Goal: Information Seeking & Learning: Check status

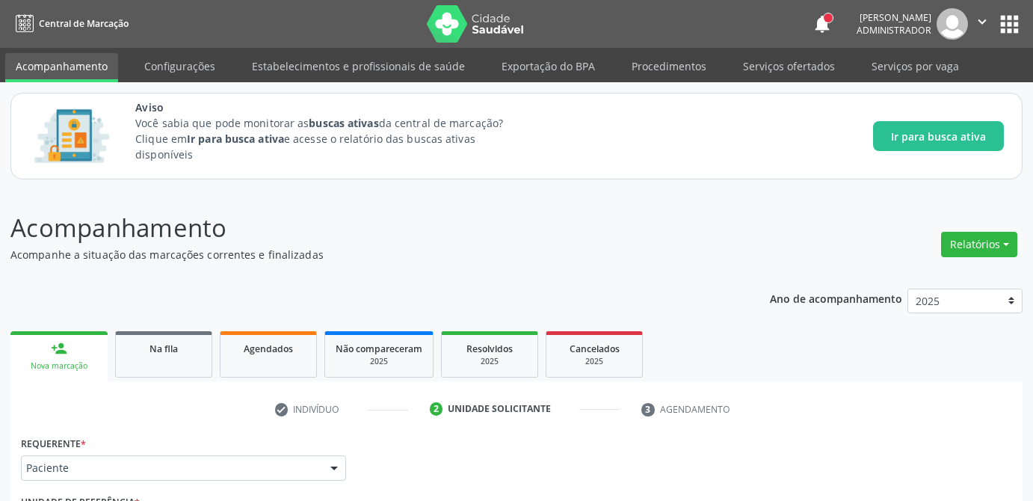
scroll to position [425, 0]
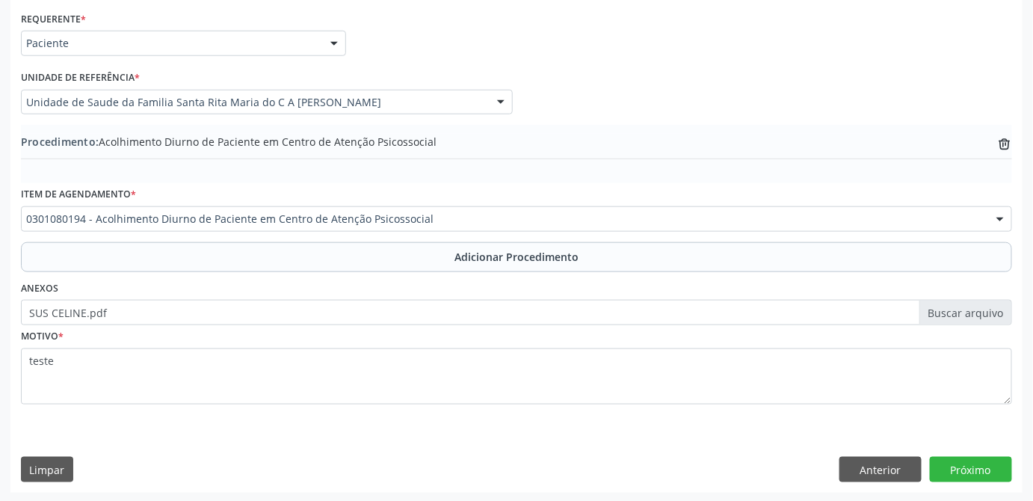
click at [832, 144] on div "Procedimento: Acolhimento Diurno de Paciente em Centro de Atenção Psicossocial …" at bounding box center [516, 143] width 991 height 19
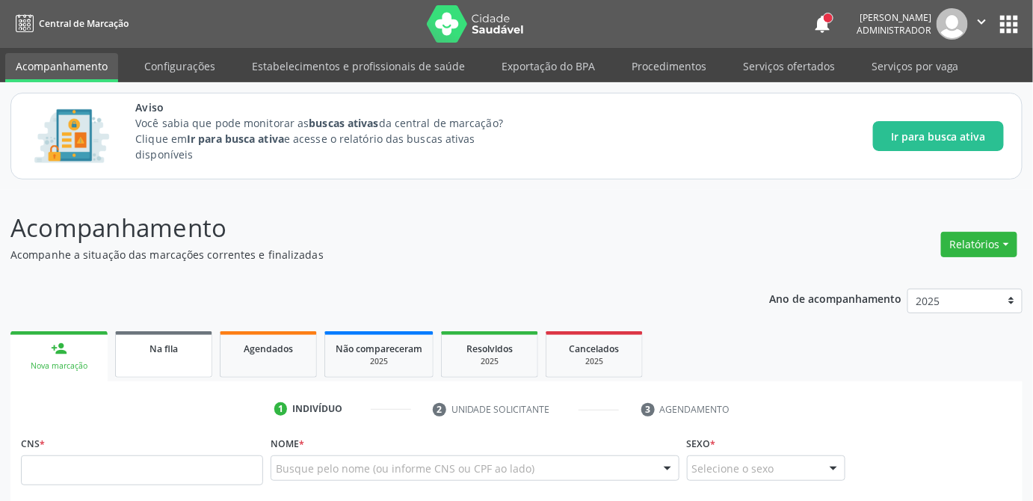
click at [152, 351] on span "Na fila" at bounding box center [164, 348] width 28 height 13
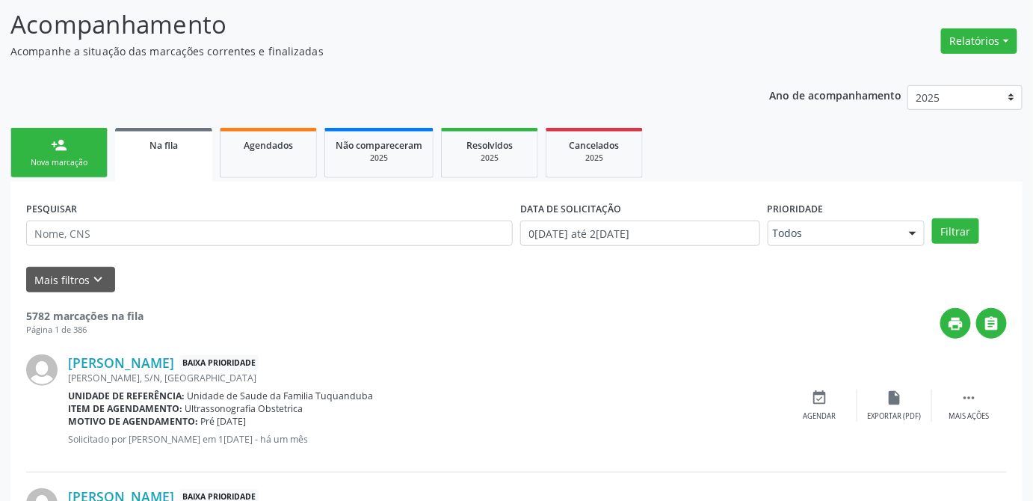
scroll to position [271, 0]
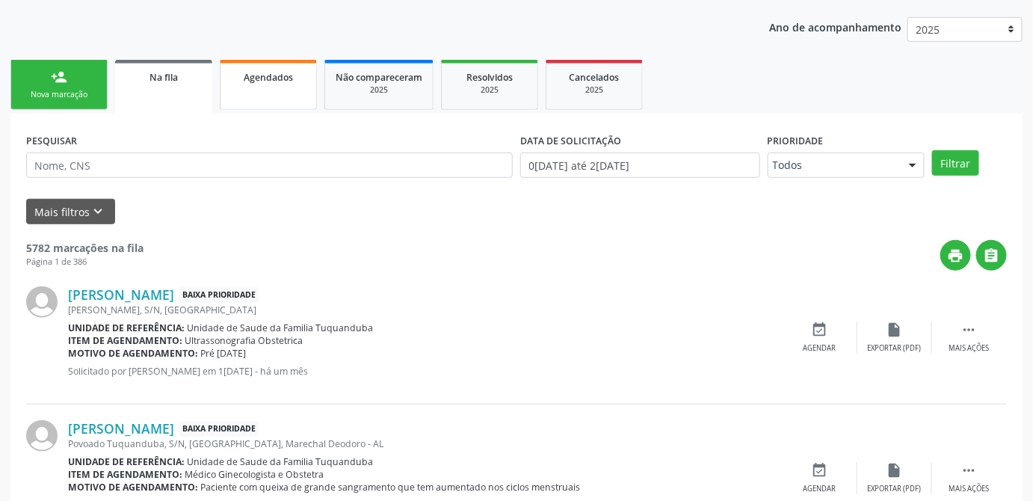
click at [270, 80] on span "Agendados" at bounding box center [268, 77] width 49 height 13
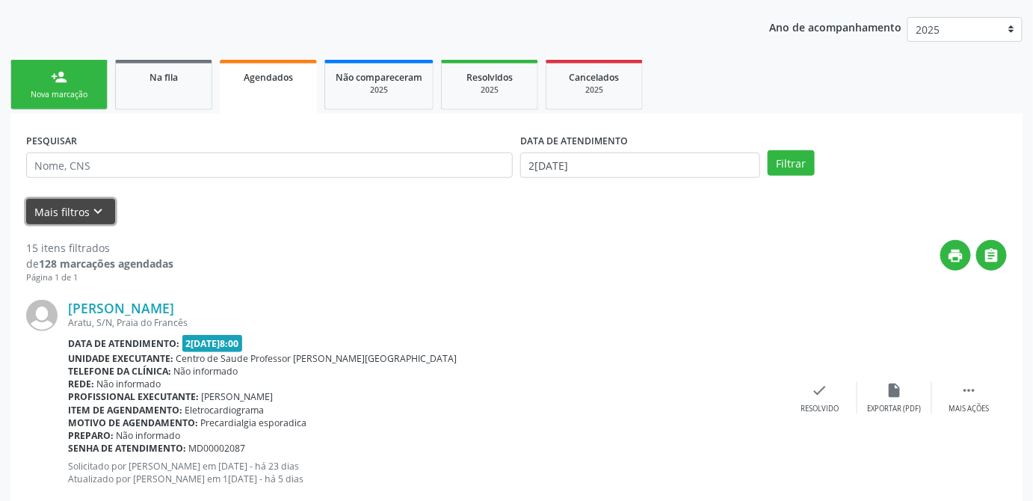
click at [58, 206] on button "Mais filtros keyboard_arrow_down" at bounding box center [70, 212] width 89 height 26
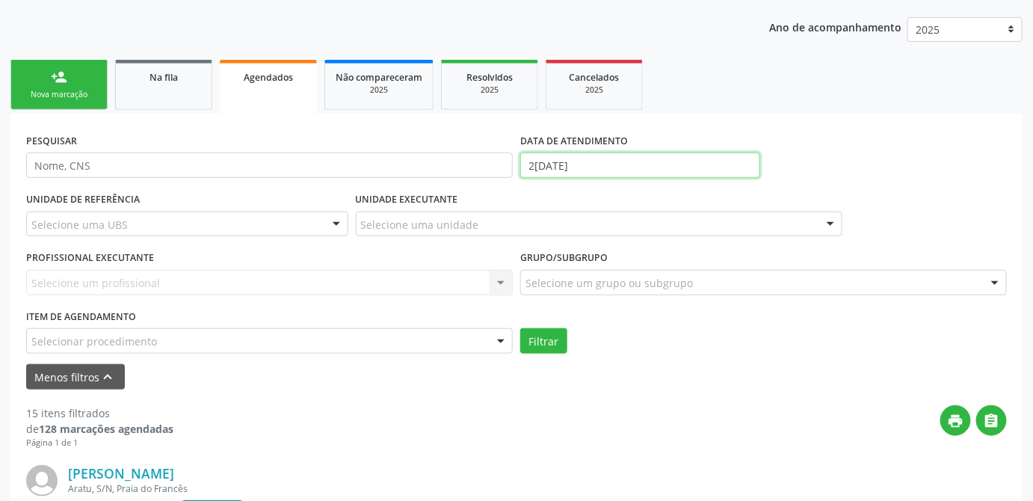
click at [659, 170] on input "2[DATE]" at bounding box center [640, 164] width 240 height 25
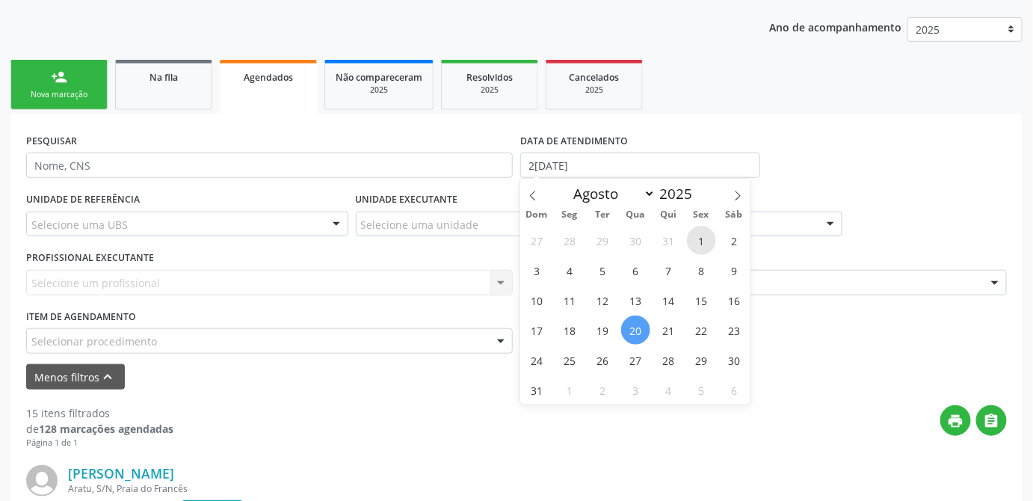
click at [705, 242] on span "1" at bounding box center [701, 240] width 29 height 29
type input "0[DATE]"
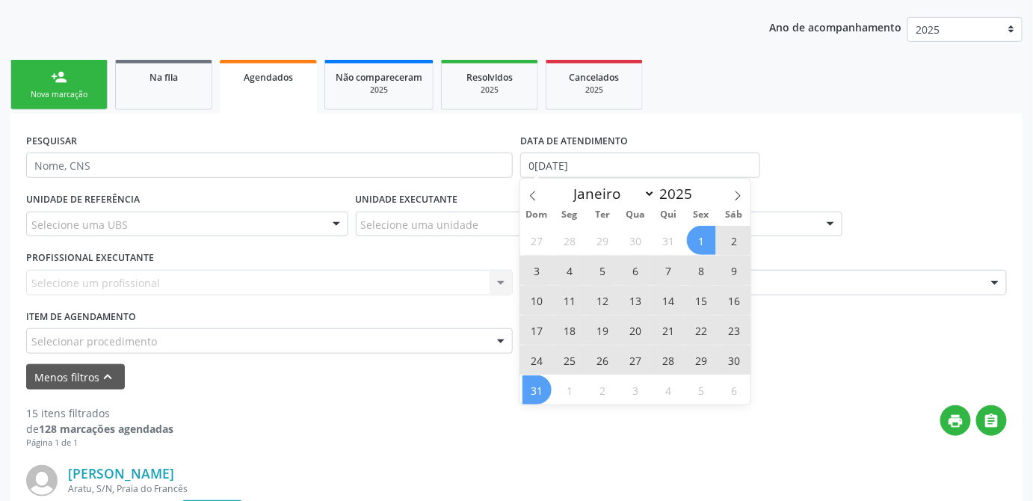
click at [538, 386] on span "31" at bounding box center [537, 389] width 29 height 29
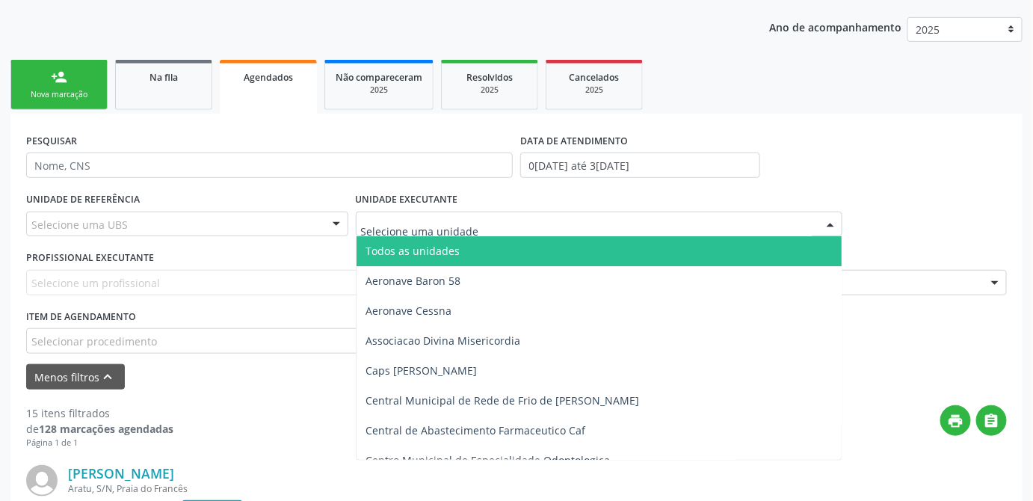
click at [480, 232] on div at bounding box center [599, 224] width 487 height 25
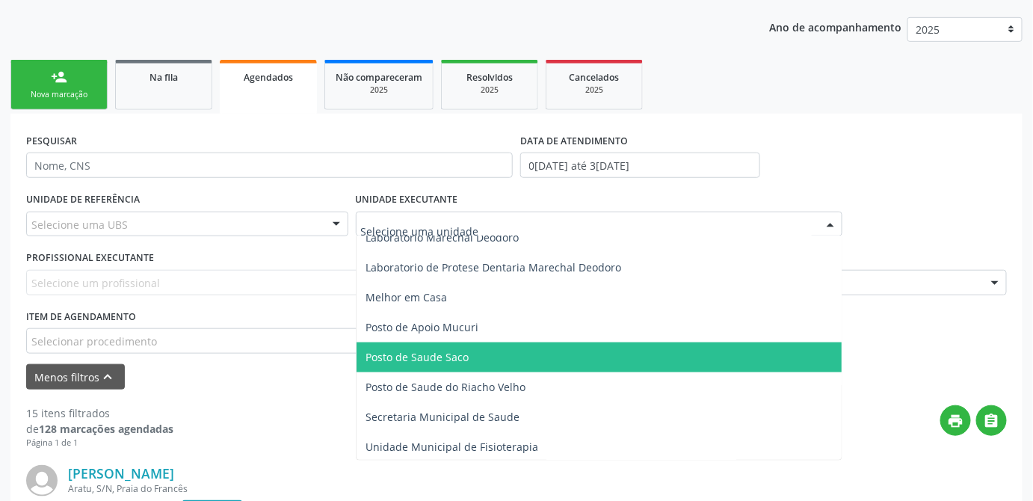
scroll to position [680, 0]
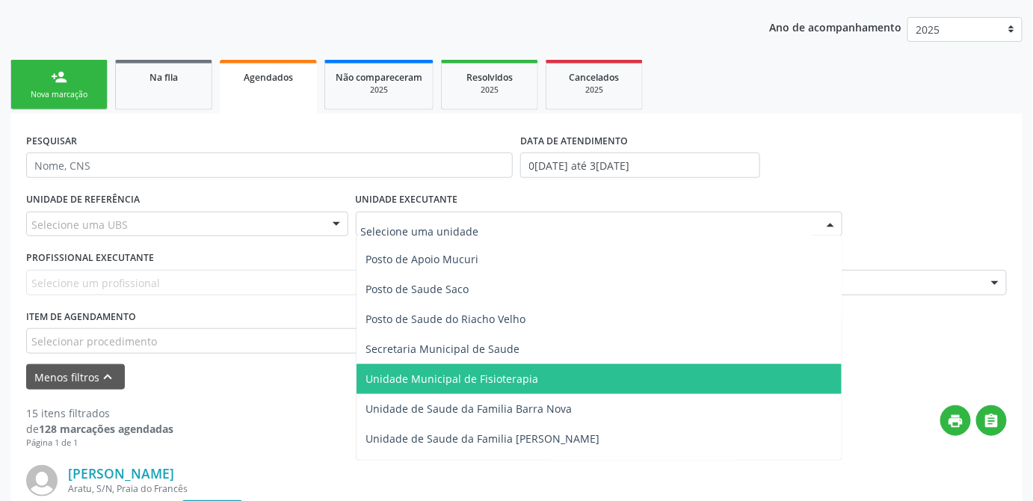
click at [537, 373] on span "Unidade Municipal de Fisioterapia" at bounding box center [599, 379] width 485 height 30
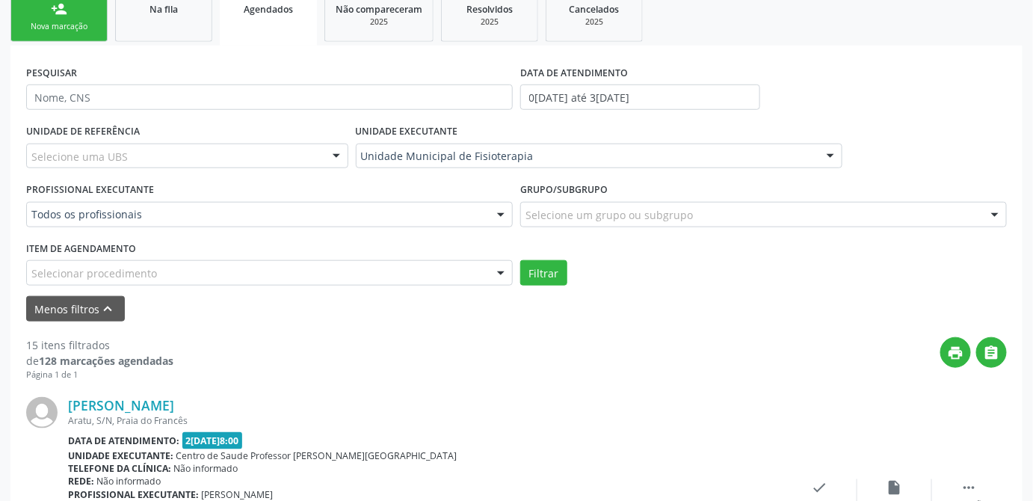
scroll to position [407, 0]
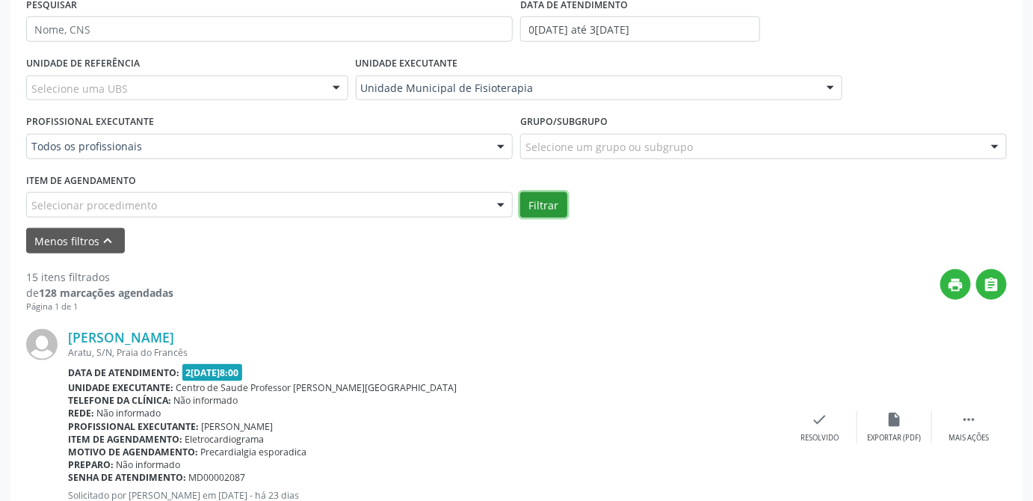
click at [550, 205] on button "Filtrar" at bounding box center [543, 204] width 47 height 25
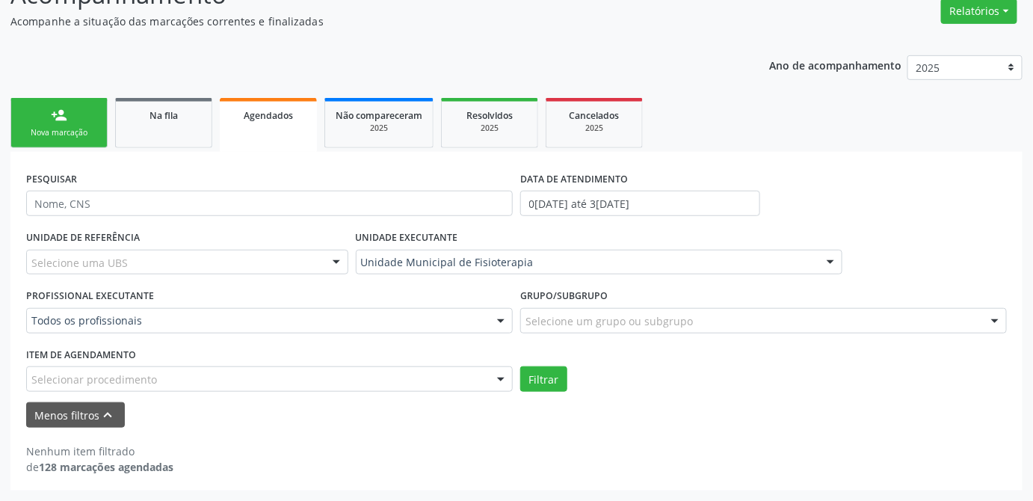
scroll to position [231, 0]
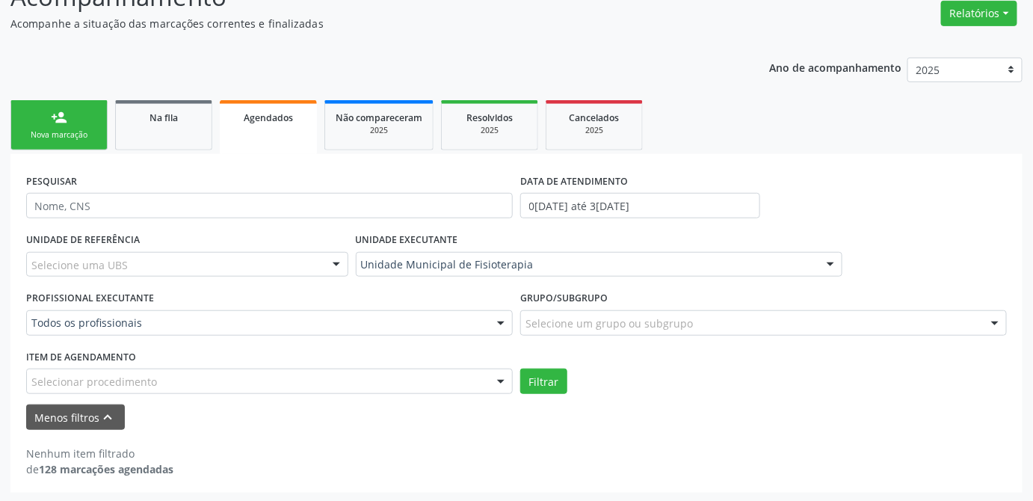
click at [247, 420] on div "Menos filtros keyboard_arrow_up" at bounding box center [516, 417] width 988 height 26
click at [72, 462] on strong "128 marcações agendadas" at bounding box center [106, 469] width 135 height 14
click at [76, 472] on strong "128 marcações agendadas" at bounding box center [106, 469] width 135 height 14
click at [555, 378] on button "Filtrar" at bounding box center [543, 381] width 47 height 25
click at [59, 422] on button "Menos filtros keyboard_arrow_up" at bounding box center [75, 417] width 99 height 26
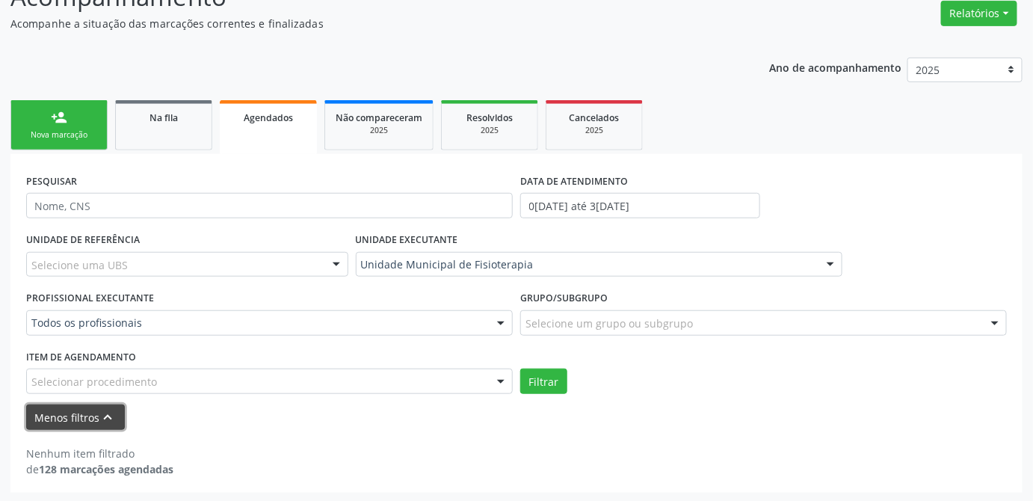
scroll to position [66, 0]
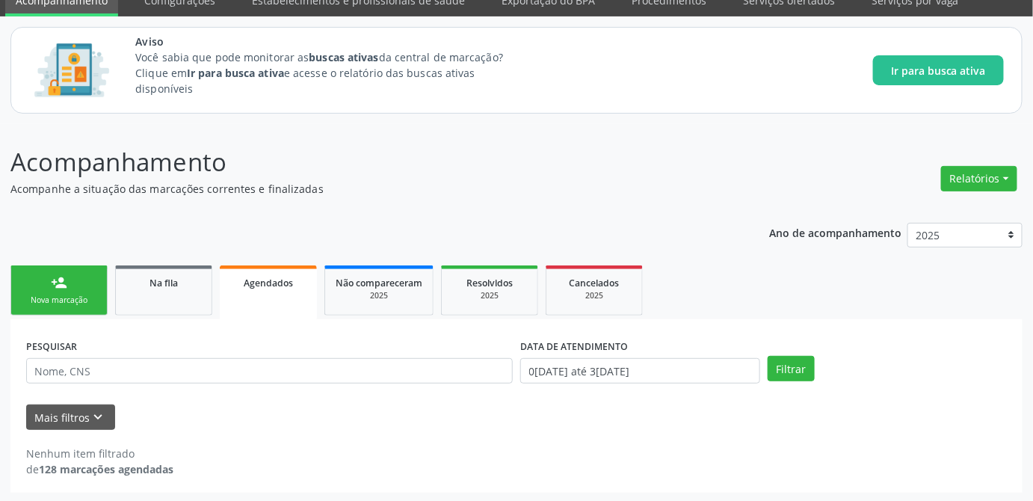
click at [89, 467] on strong "128 marcações agendadas" at bounding box center [106, 469] width 135 height 14
click at [108, 418] on button "Mais filtros keyboard_arrow_down" at bounding box center [70, 417] width 89 height 26
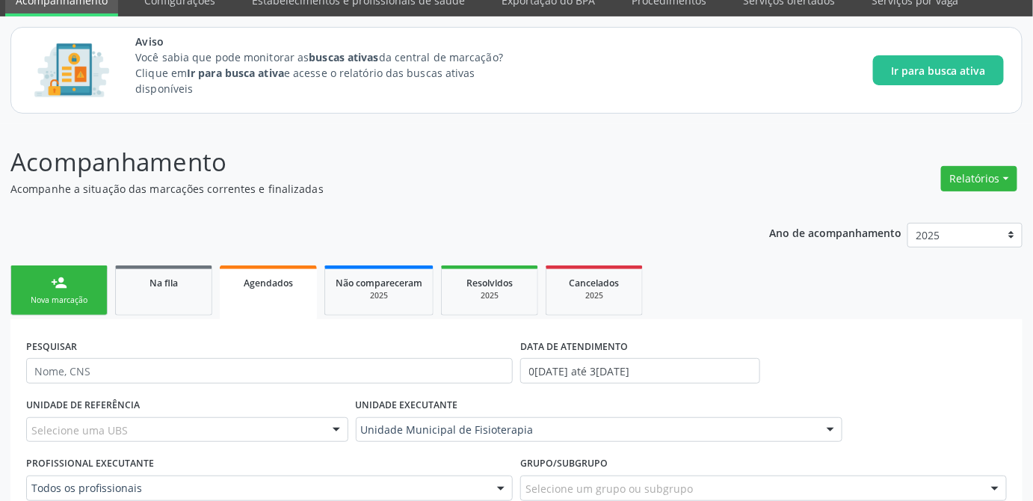
scroll to position [202, 0]
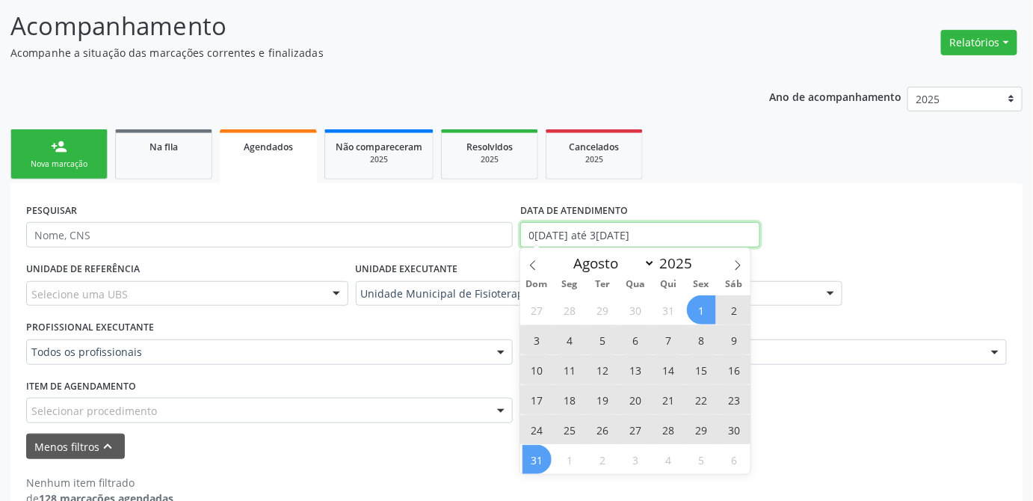
click at [685, 235] on input "0[DATE] até 3[DATE]" at bounding box center [640, 234] width 240 height 25
click at [688, 227] on input "0[DATE] até 3[DATE]" at bounding box center [640, 234] width 240 height 25
click at [797, 258] on div "UNIDADE EXECUTANTE Unidade Municipal de Fisioterapia Todos as unidades Aeronave…" at bounding box center [599, 287] width 494 height 58
select select "7"
click at [688, 241] on input "0[DATE] até 3[DATE]" at bounding box center [640, 234] width 240 height 25
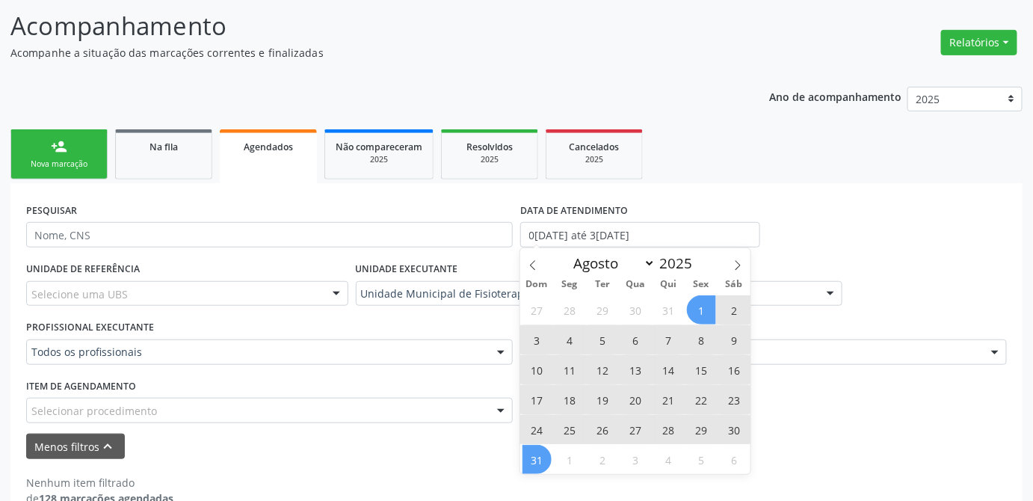
click at [541, 463] on span "31" at bounding box center [537, 459] width 29 height 29
type input "31/08/2025"
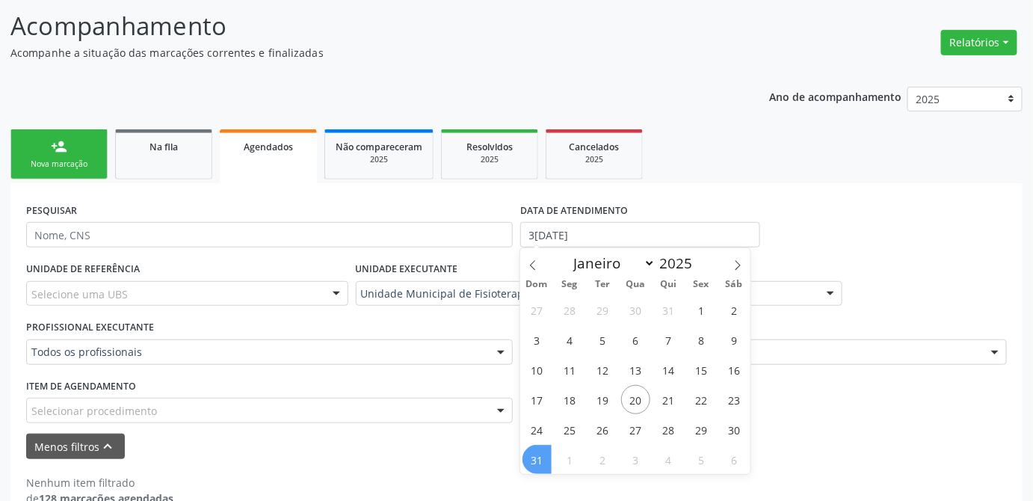
click at [532, 457] on span "31" at bounding box center [537, 459] width 29 height 29
select select "7"
click at [597, 241] on input "31/08/2025" at bounding box center [640, 234] width 240 height 25
click at [593, 234] on input "31/08/2025" at bounding box center [640, 234] width 240 height 25
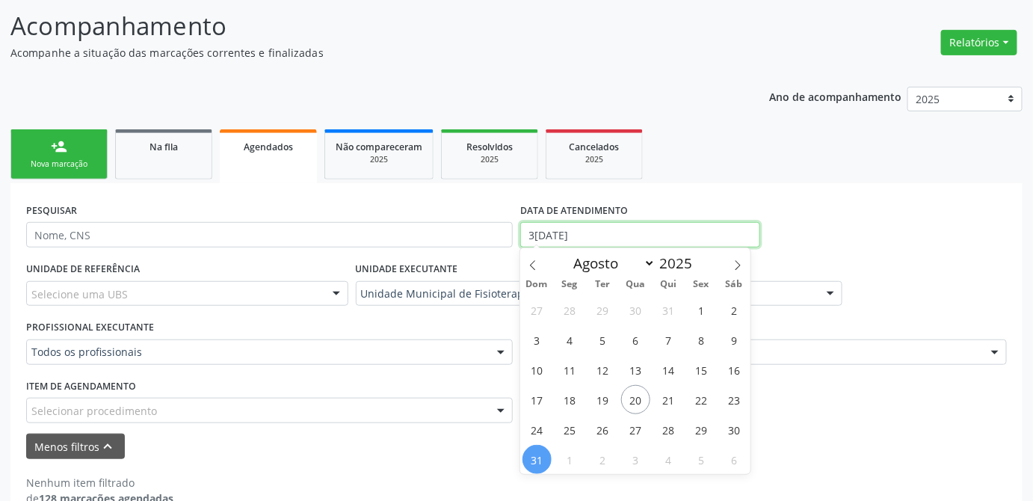
click at [593, 234] on input "31/08/2025" at bounding box center [640, 234] width 240 height 25
click at [823, 215] on div "PESQUISAR DATA DE ATENDIMENTO" at bounding box center [516, 228] width 988 height 58
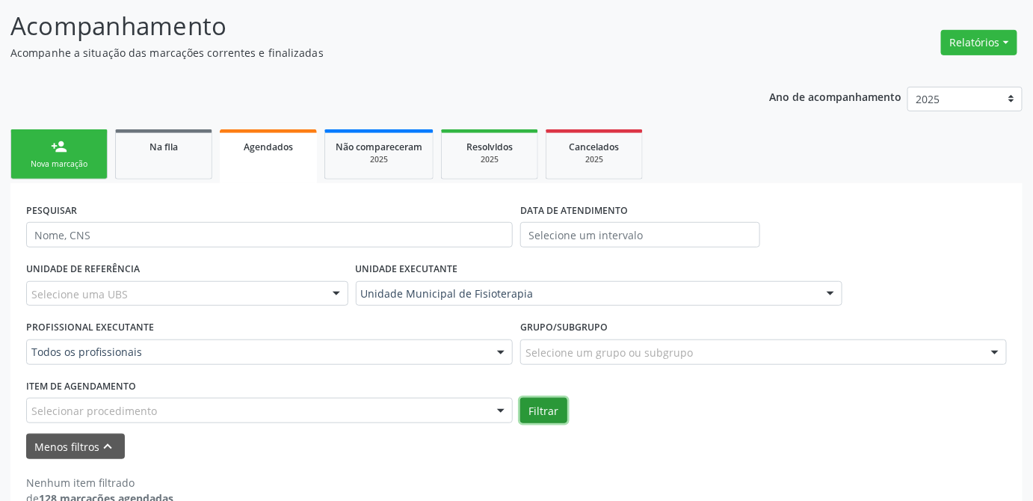
click at [548, 413] on button "Filtrar" at bounding box center [543, 410] width 47 height 25
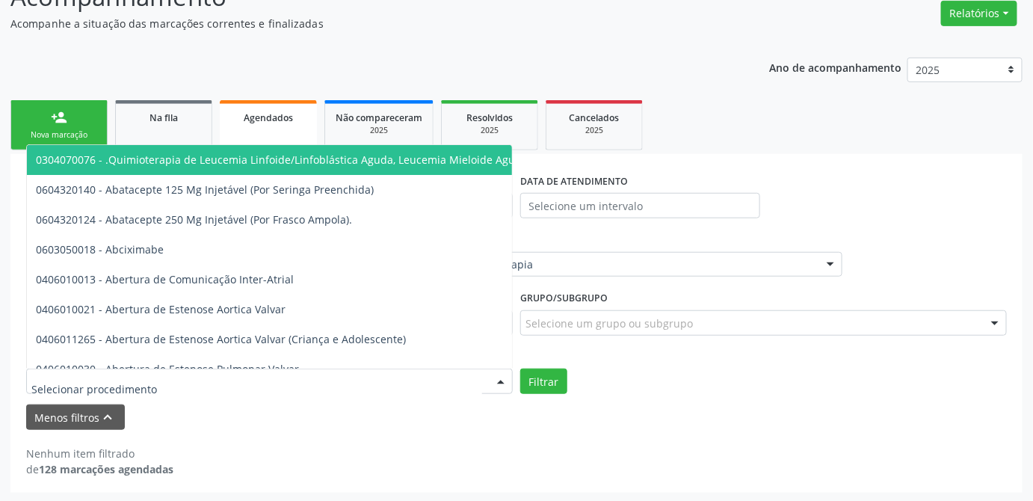
click at [376, 382] on div at bounding box center [269, 381] width 487 height 25
click at [285, 379] on div at bounding box center [269, 381] width 487 height 25
paste input "0301010048"
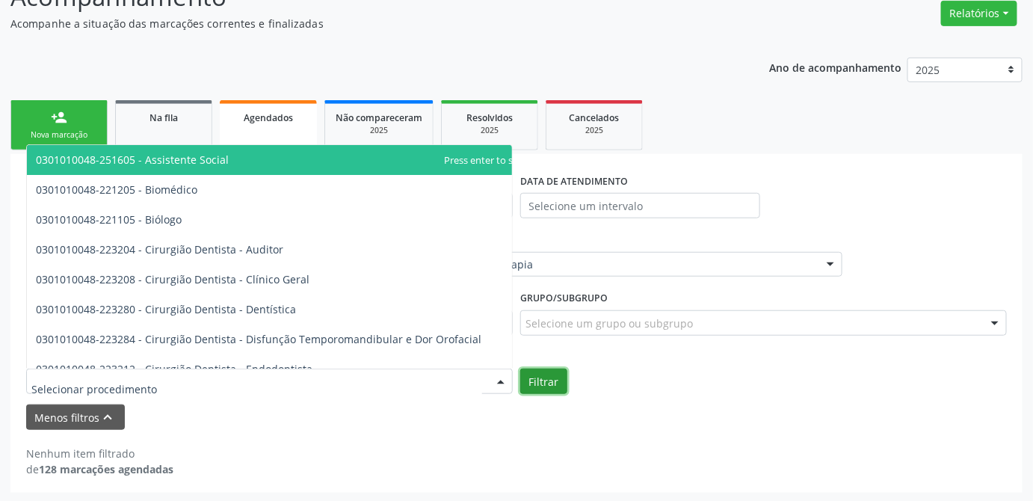
click at [555, 380] on button "Filtrar" at bounding box center [543, 381] width 47 height 25
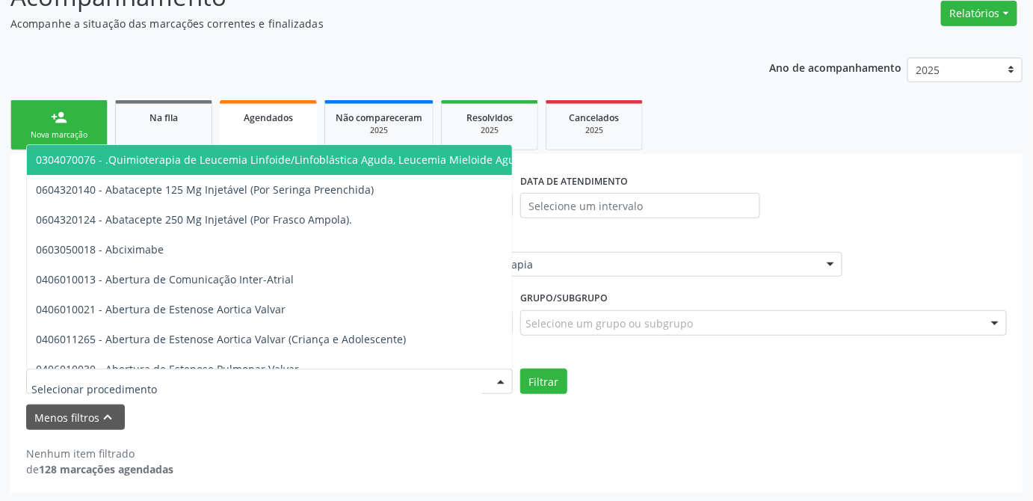
click at [352, 388] on div at bounding box center [269, 381] width 487 height 25
paste input "0301010048"
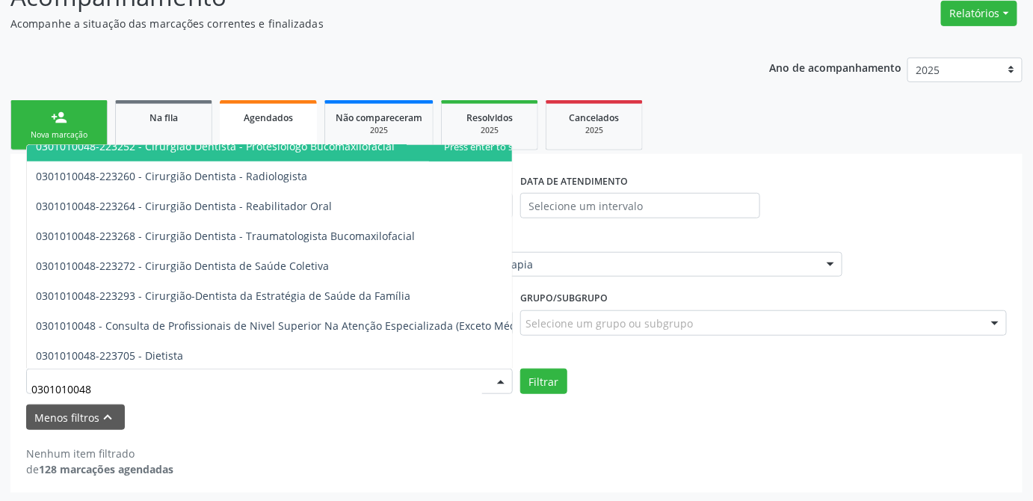
scroll to position [883, 0]
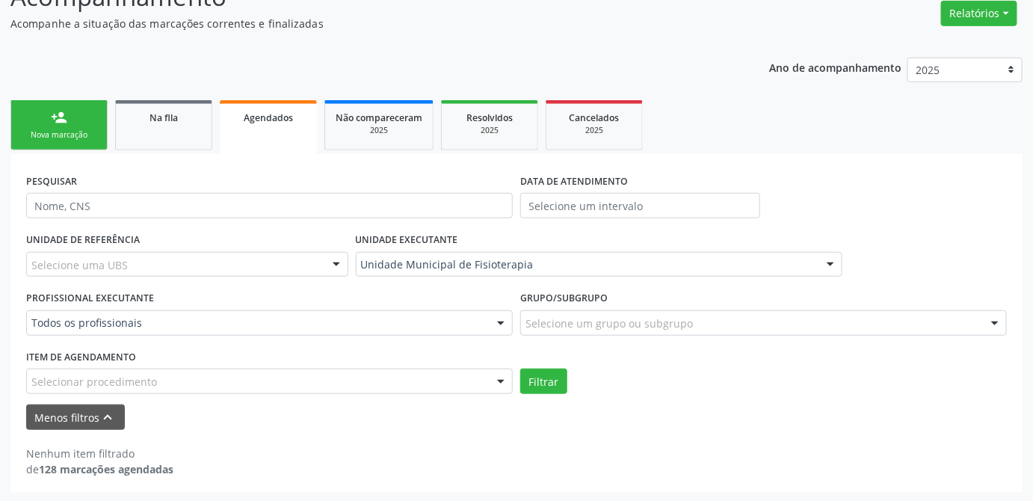
click at [187, 378] on div "Selecionar procedimento" at bounding box center [269, 381] width 487 height 25
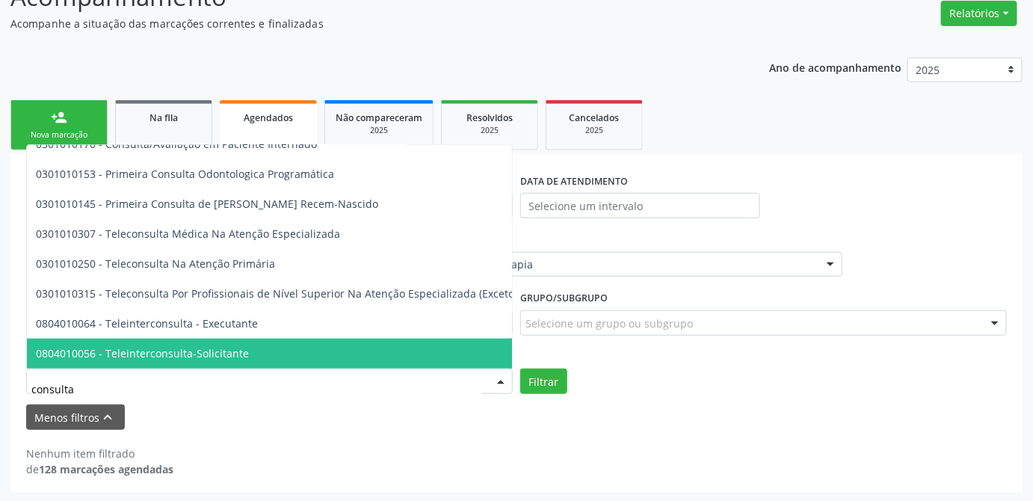
scroll to position [504, 0]
type input "consulta d"
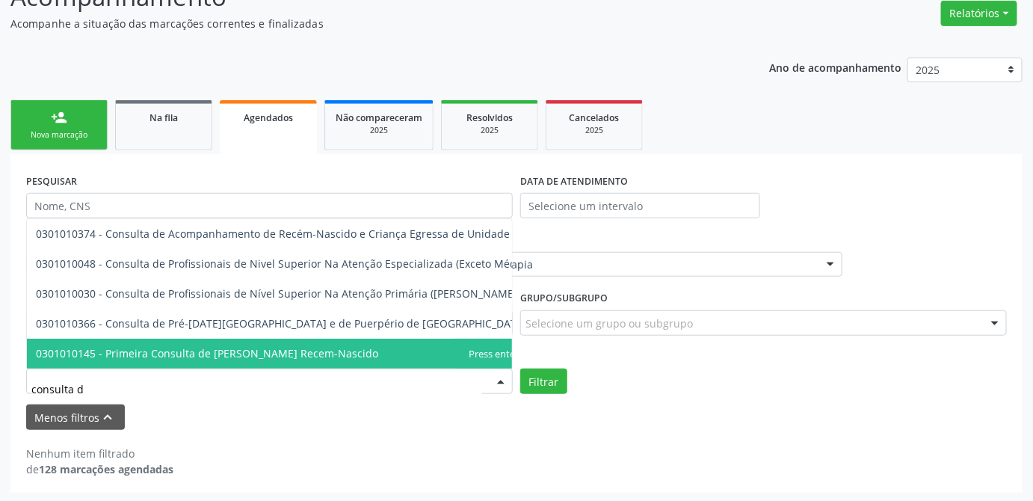
scroll to position [0, 0]
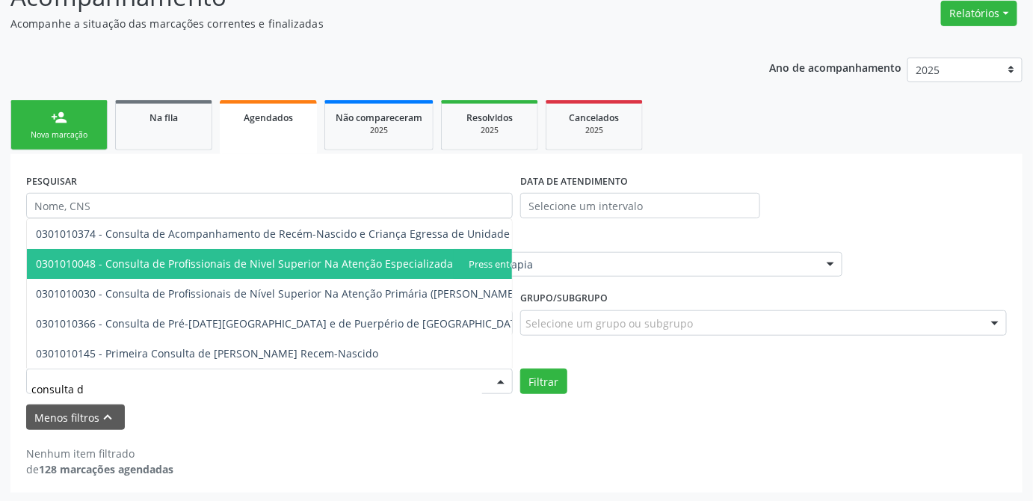
click at [366, 261] on span "0301010048 - Consulta de Profissionais de Nivel Superior Na Atenção Especializa…" at bounding box center [297, 264] width 540 height 30
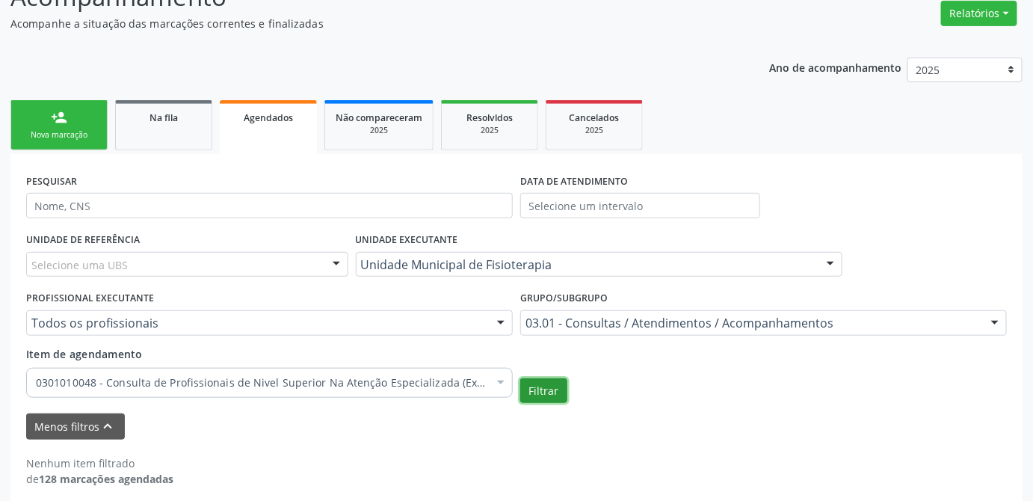
click at [550, 384] on button "Filtrar" at bounding box center [543, 390] width 47 height 25
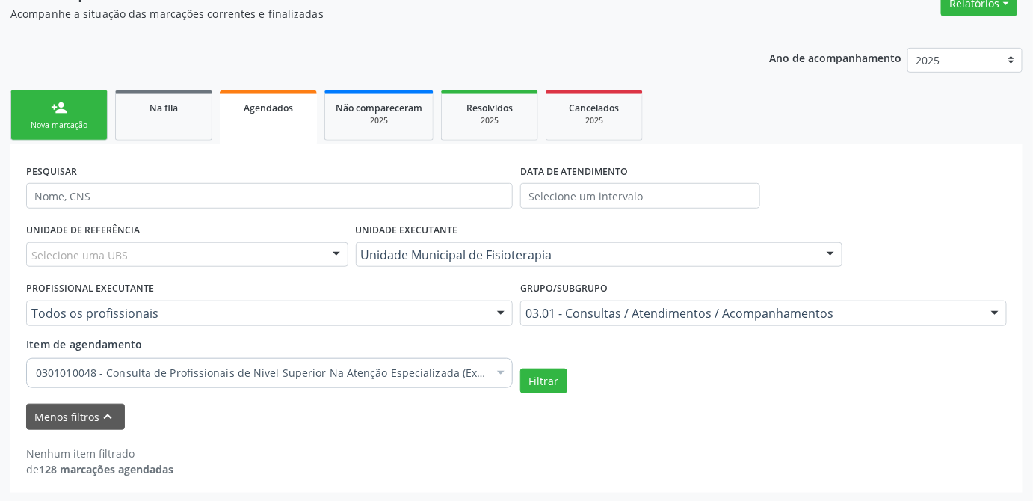
click at [962, 170] on div "PESQUISAR DATA DE ATENDIMENTO" at bounding box center [516, 189] width 988 height 58
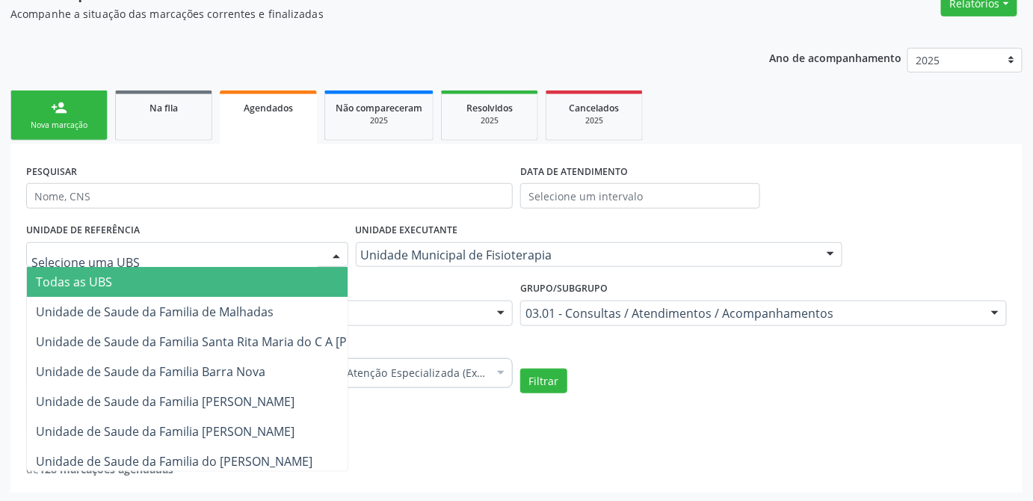
click at [157, 253] on div at bounding box center [187, 254] width 322 height 25
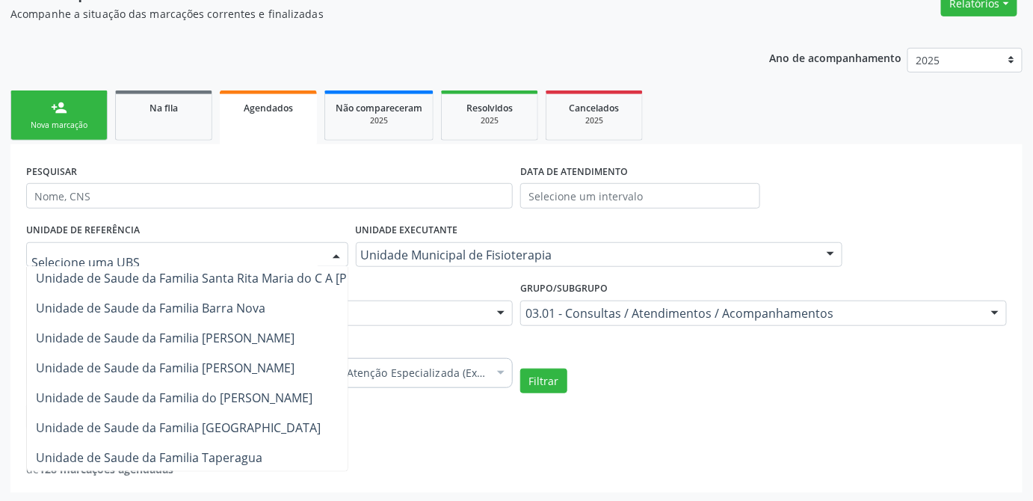
scroll to position [0, 0]
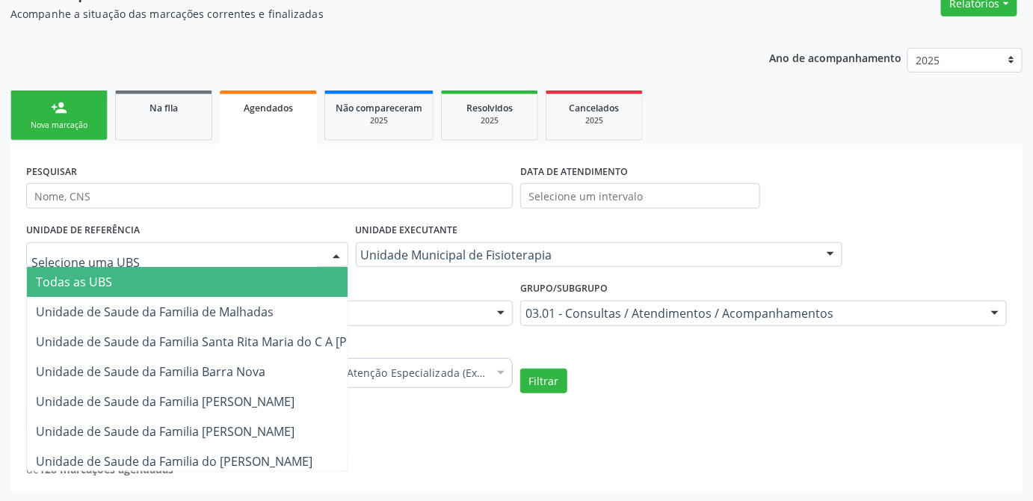
click at [120, 277] on span "Todas as UBS" at bounding box center [232, 282] width 410 height 30
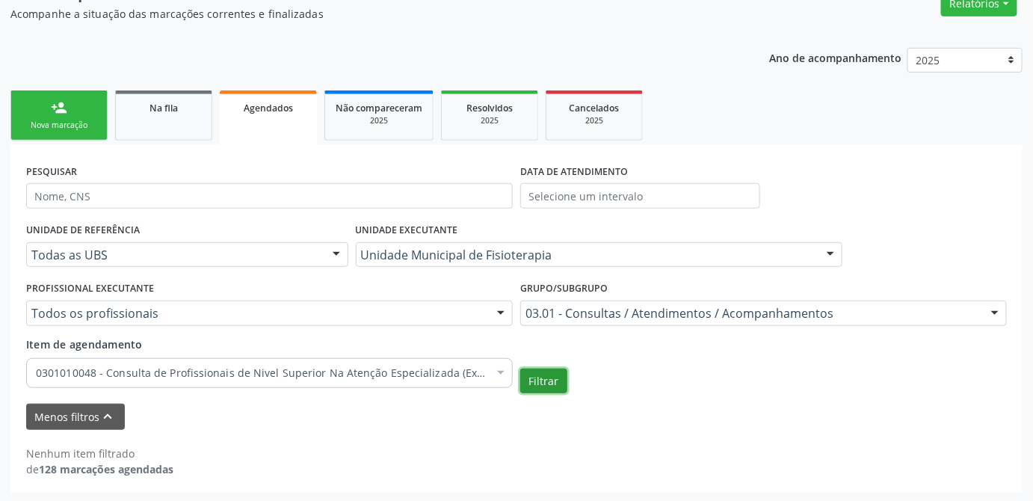
click at [539, 376] on button "Filtrar" at bounding box center [543, 381] width 47 height 25
click at [271, 102] on span "Agendados" at bounding box center [268, 108] width 49 height 13
click at [737, 414] on div "Menos filtros keyboard_arrow_up" at bounding box center [516, 417] width 988 height 26
click at [828, 219] on div "UNIDADE EXECUTANTE Unidade Municipal de Fisioterapia Todos as unidades Aeronave…" at bounding box center [599, 248] width 494 height 58
click at [76, 415] on button "Menos filtros keyboard_arrow_up" at bounding box center [75, 417] width 99 height 26
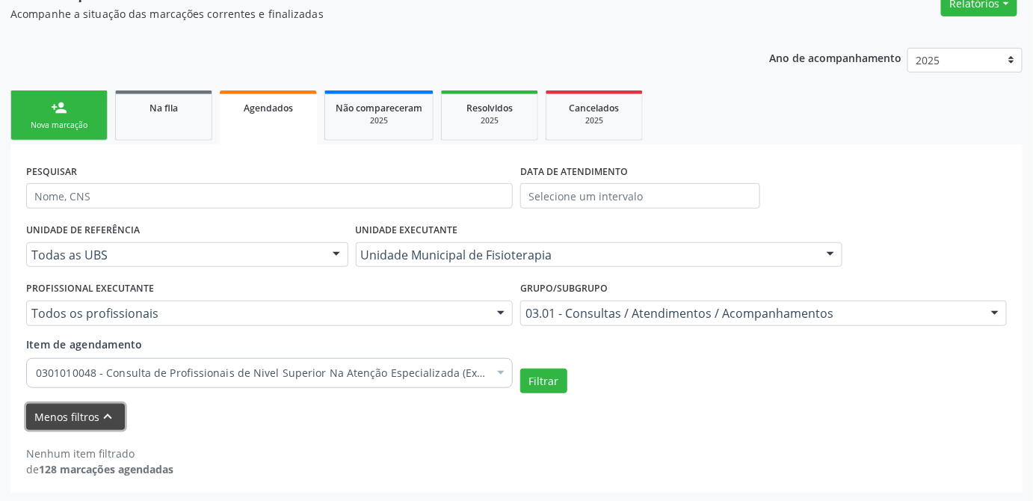
scroll to position [66, 0]
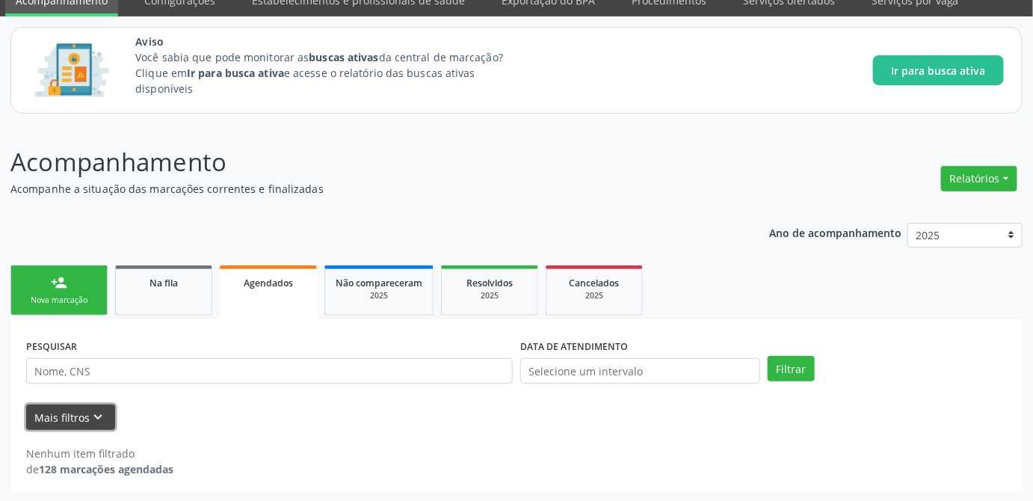
click at [76, 415] on button "Mais filtros keyboard_arrow_down" at bounding box center [70, 417] width 89 height 26
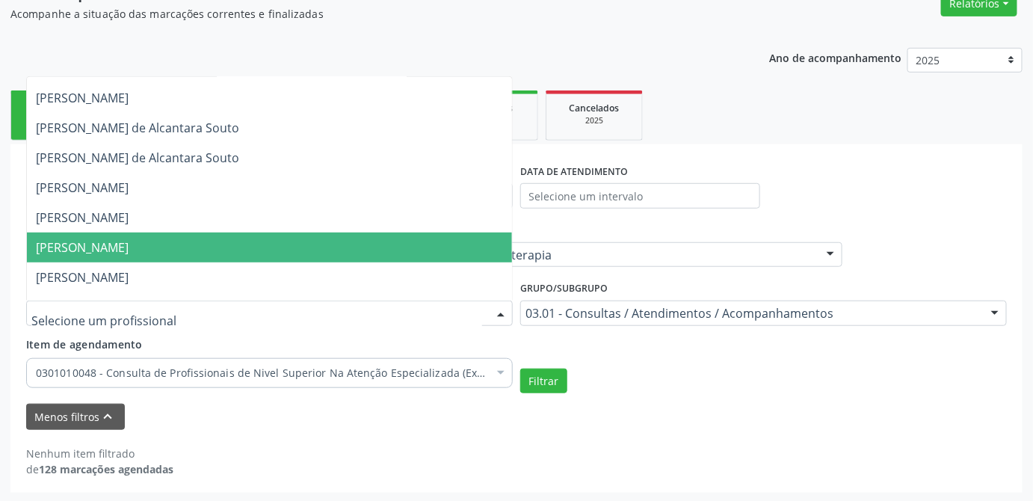
scroll to position [0, 0]
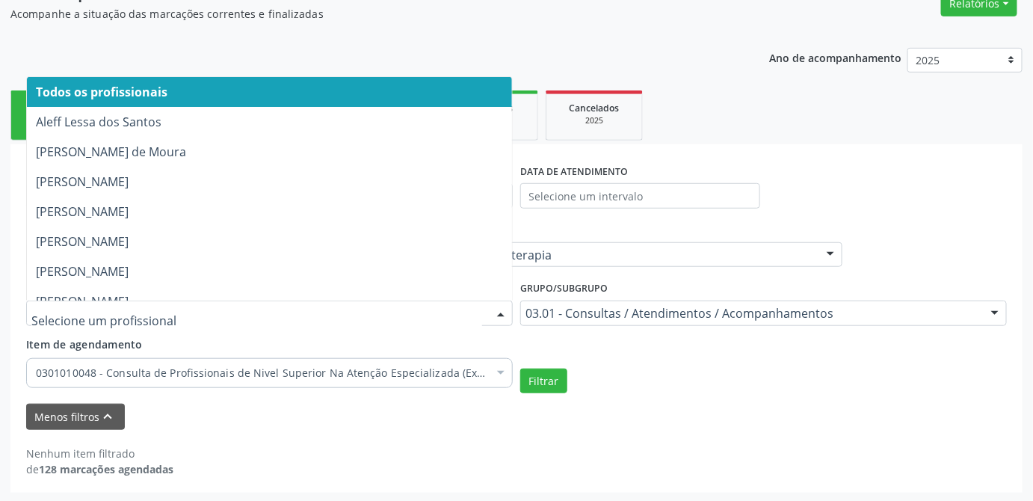
click at [197, 96] on span "Todos os profissionais" at bounding box center [269, 92] width 485 height 30
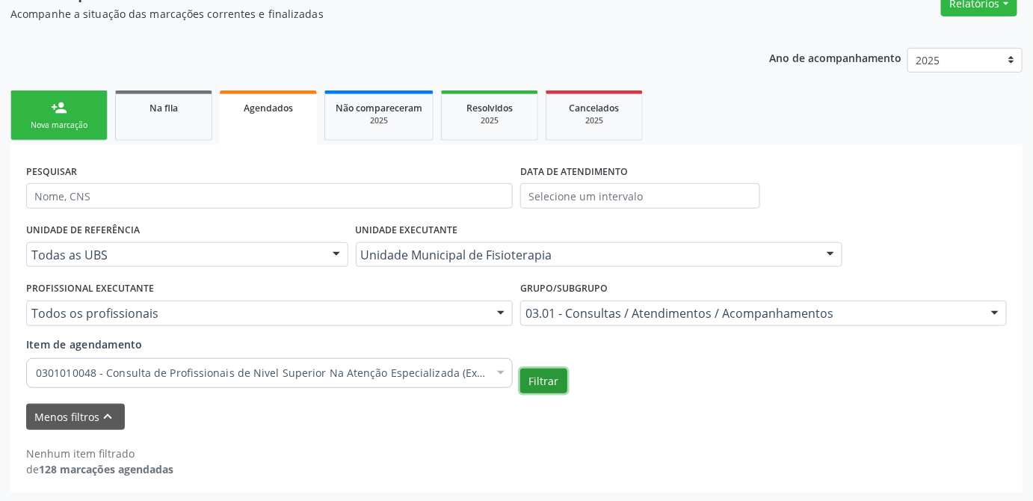
click at [540, 383] on button "Filtrar" at bounding box center [543, 381] width 47 height 25
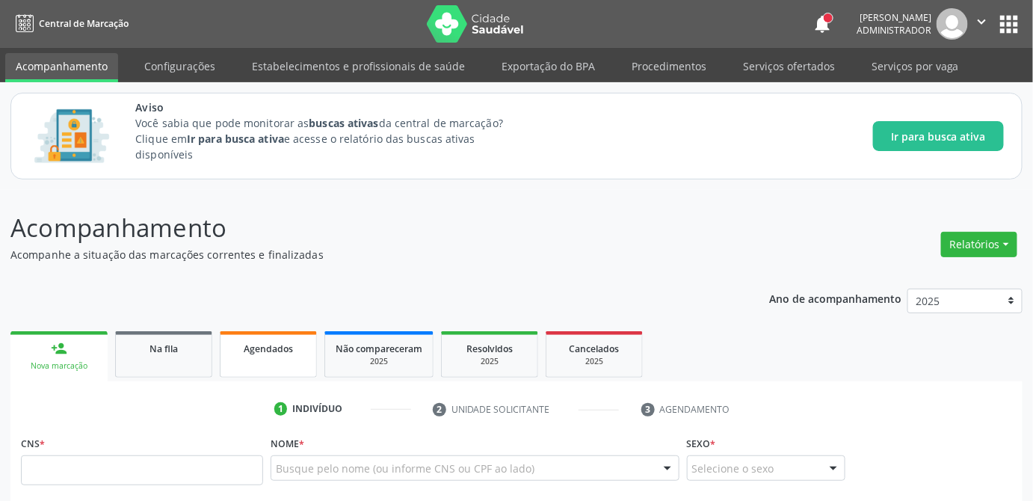
click at [258, 351] on span "Agendados" at bounding box center [268, 348] width 49 height 13
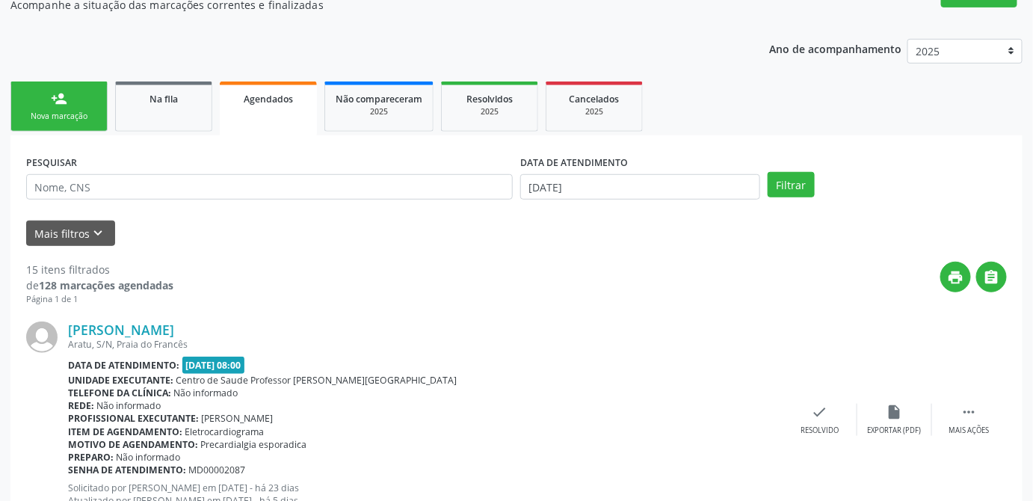
scroll to position [114, 0]
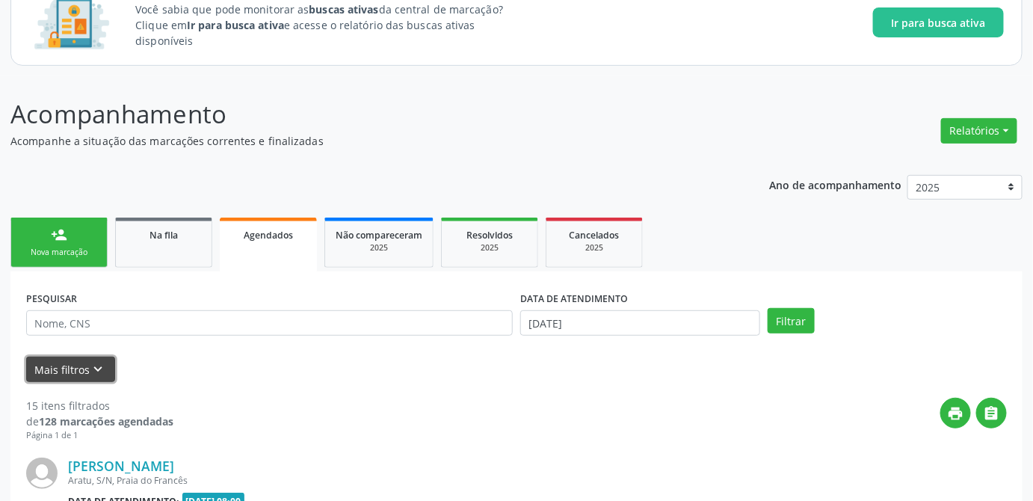
click at [78, 365] on button "Mais filtros keyboard_arrow_down" at bounding box center [70, 370] width 89 height 26
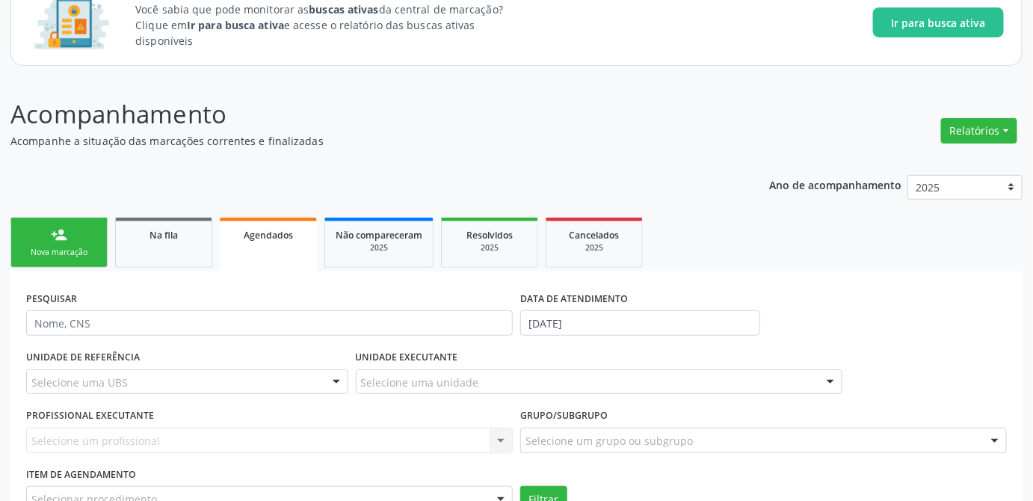
click at [937, 298] on div "PESQUISAR DATA DE ATENDIMENTO 2[DATE]" at bounding box center [516, 316] width 988 height 58
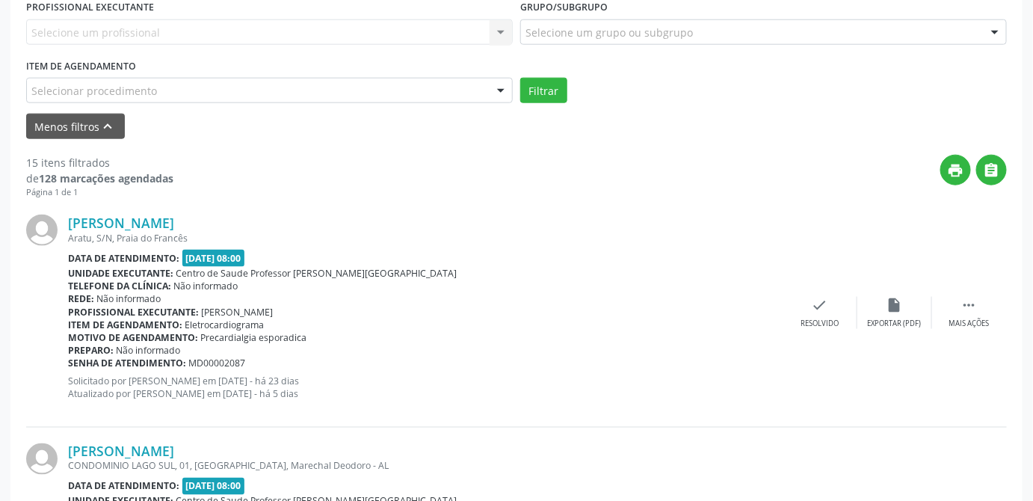
scroll to position [318, 0]
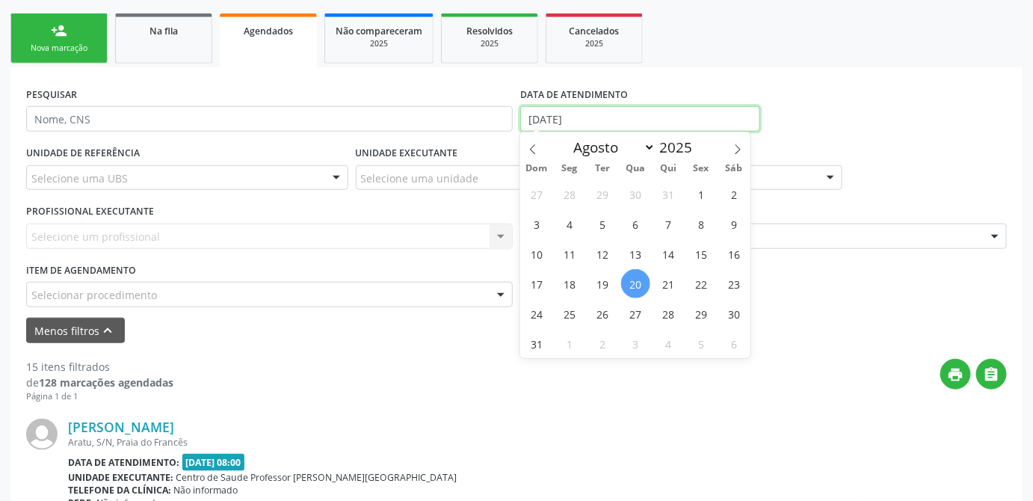
click at [604, 113] on input "[DATE]" at bounding box center [640, 118] width 240 height 25
click at [695, 197] on span "1" at bounding box center [701, 193] width 29 height 29
type input "0[DATE]"
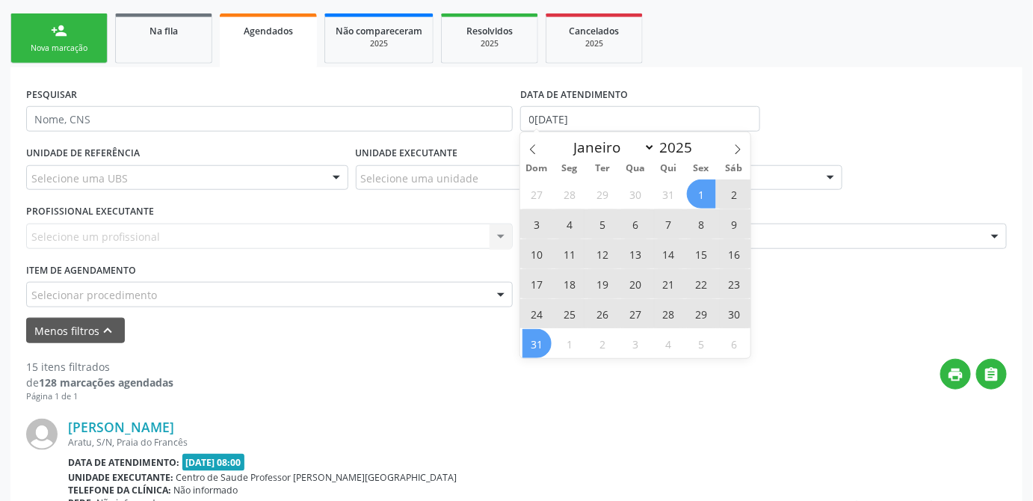
click at [542, 336] on span "31" at bounding box center [537, 343] width 29 height 29
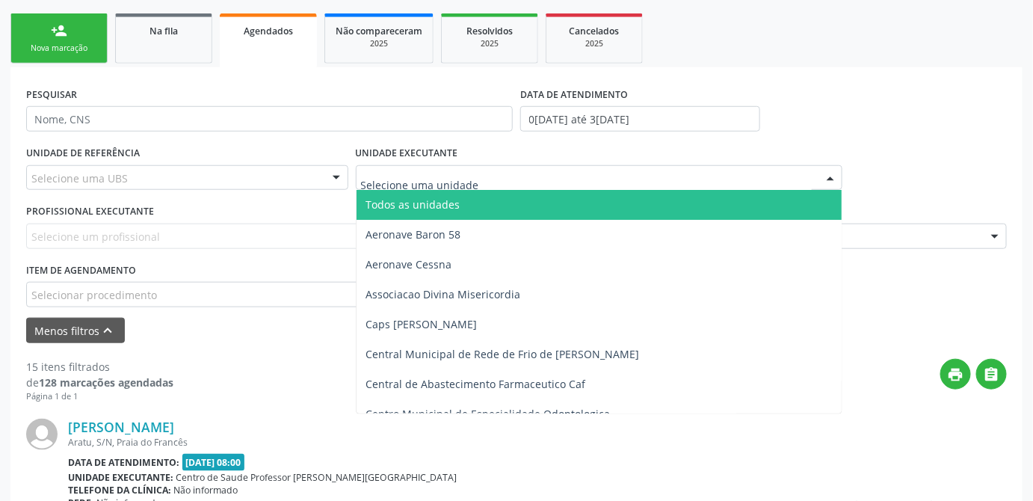
click at [556, 178] on div at bounding box center [599, 177] width 487 height 25
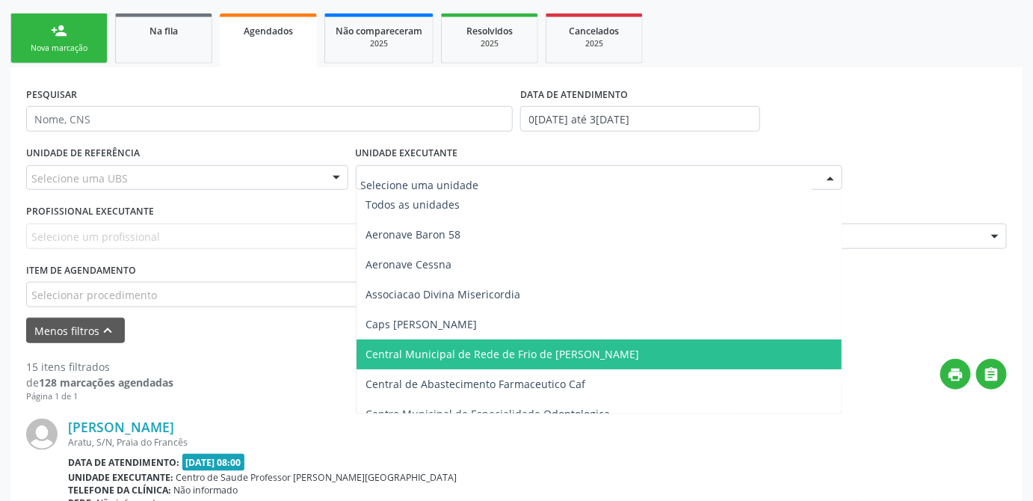
scroll to position [67, 0]
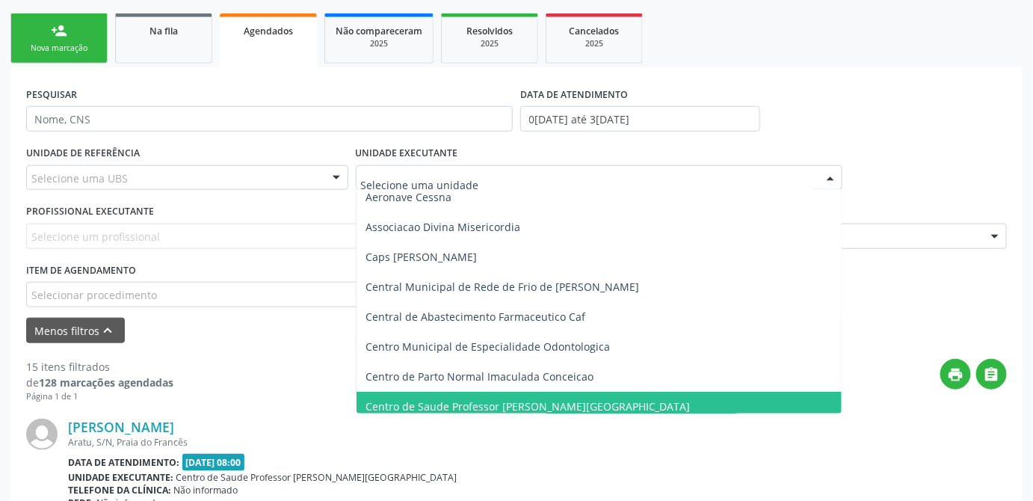
click at [585, 402] on span "Centro de Saude Professor [PERSON_NAME][GEOGRAPHIC_DATA]" at bounding box center [599, 407] width 485 height 30
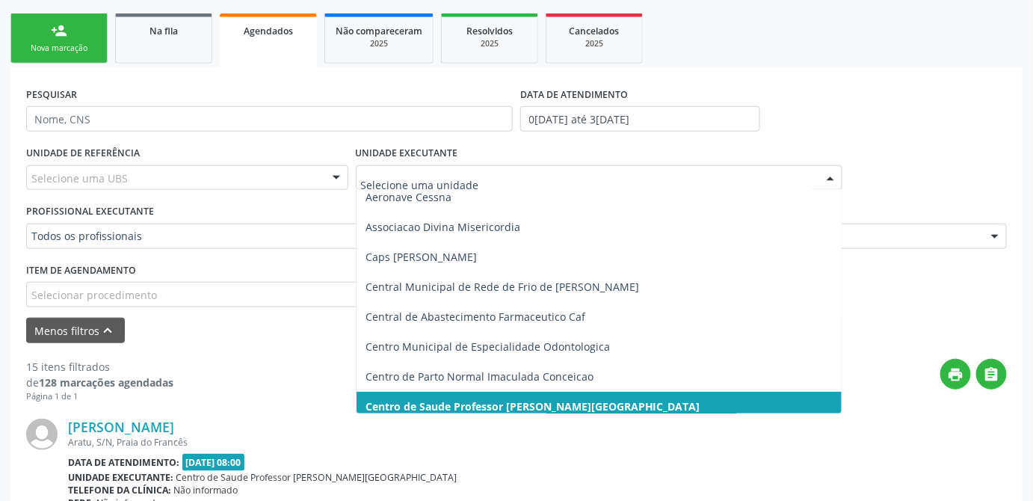
click at [694, 188] on div at bounding box center [599, 177] width 487 height 25
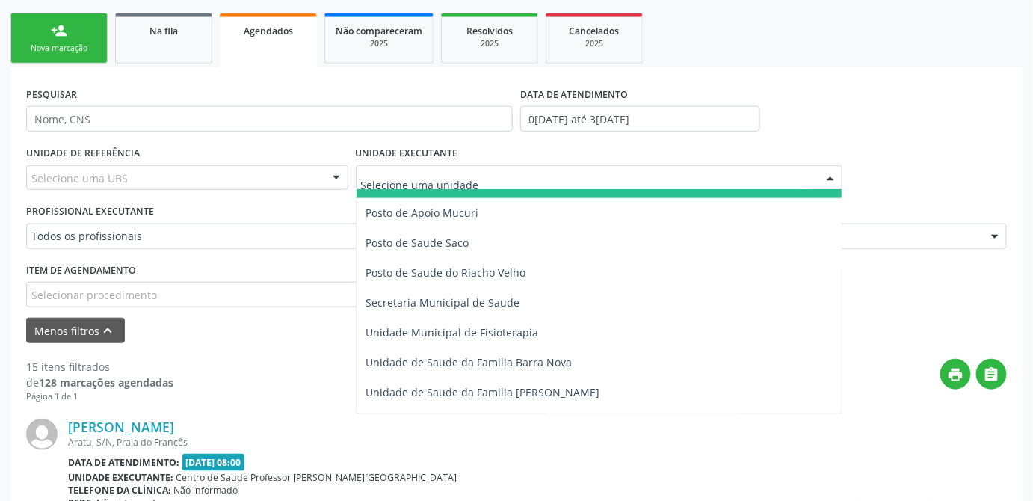
scroll to position [748, 0]
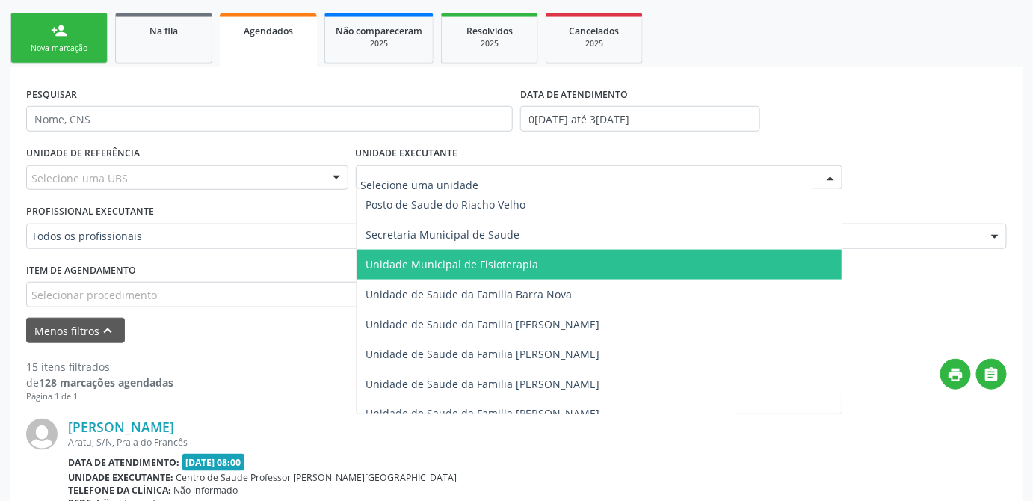
click at [555, 256] on span "Unidade Municipal de Fisioterapia" at bounding box center [599, 265] width 485 height 30
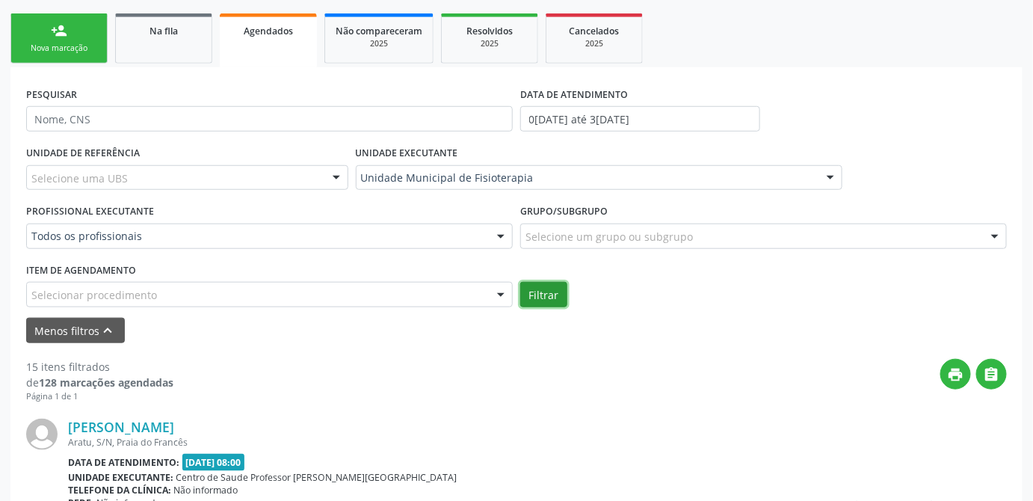
click at [558, 291] on button "Filtrar" at bounding box center [543, 294] width 47 height 25
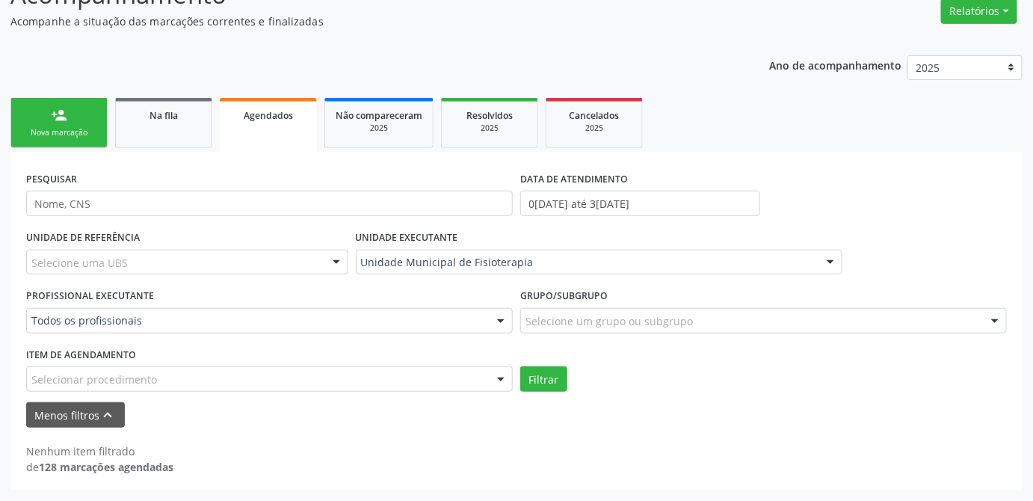
scroll to position [231, 0]
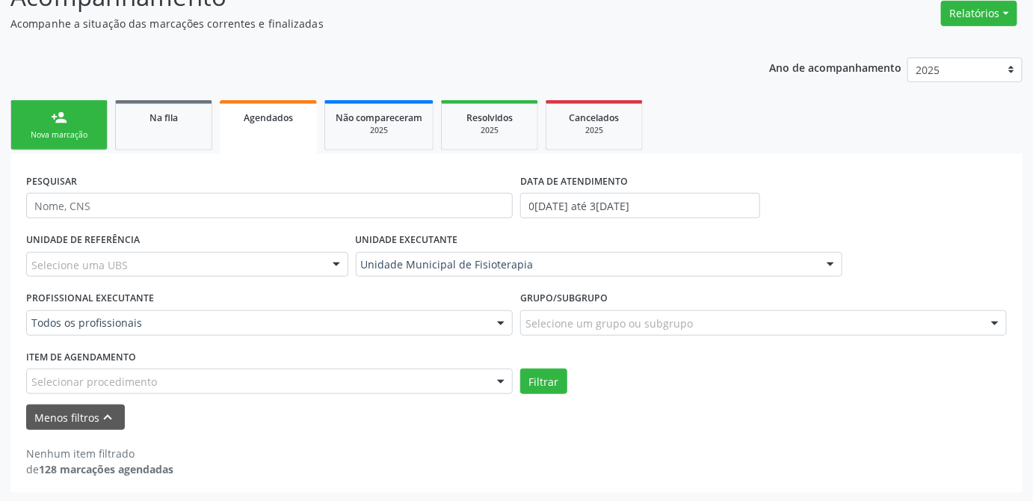
click at [715, 417] on div "Menos filtros keyboard_arrow_up" at bounding box center [516, 417] width 988 height 26
click at [881, 446] on div "Nenhum item filtrado de 128 marcações agendadas" at bounding box center [516, 461] width 981 height 31
click at [869, 415] on div "Menos filtros keyboard_arrow_up" at bounding box center [516, 417] width 988 height 26
click at [157, 118] on span "Na fila" at bounding box center [164, 117] width 28 height 13
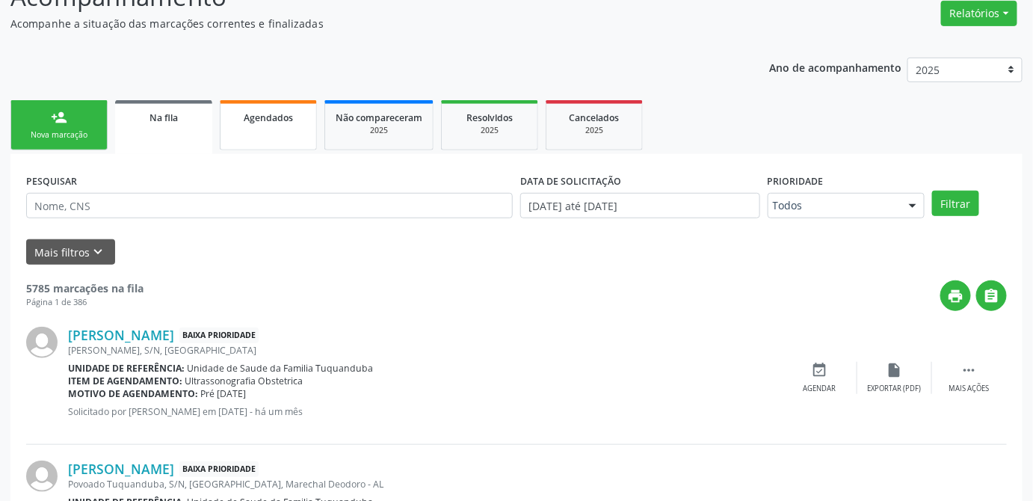
click at [274, 118] on span "Agendados" at bounding box center [268, 117] width 49 height 13
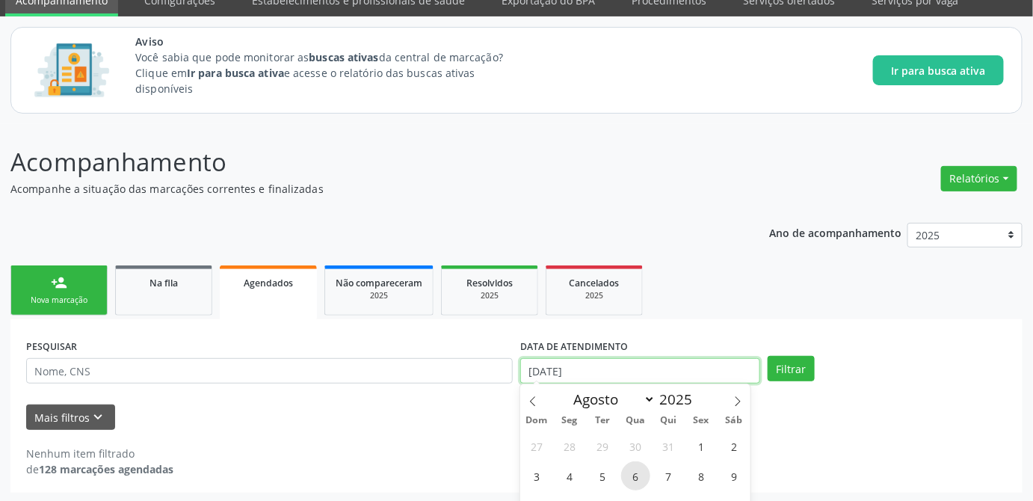
scroll to position [159, 0]
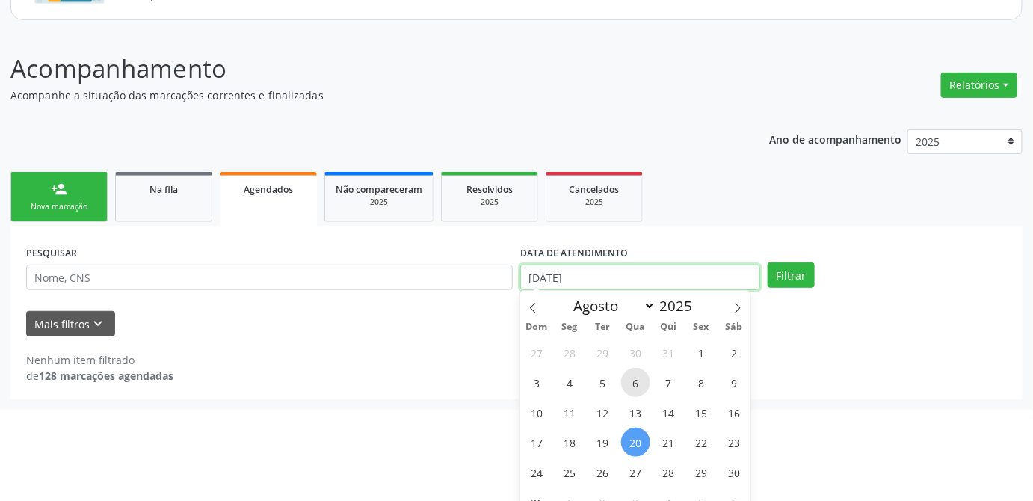
click at [627, 342] on body "Central de Marcação notifications [PERSON_NAME] Administrador  Configurações S…" at bounding box center [516, 91] width 1033 height 501
click at [708, 351] on span "1" at bounding box center [701, 352] width 29 height 29
type input "0[DATE]"
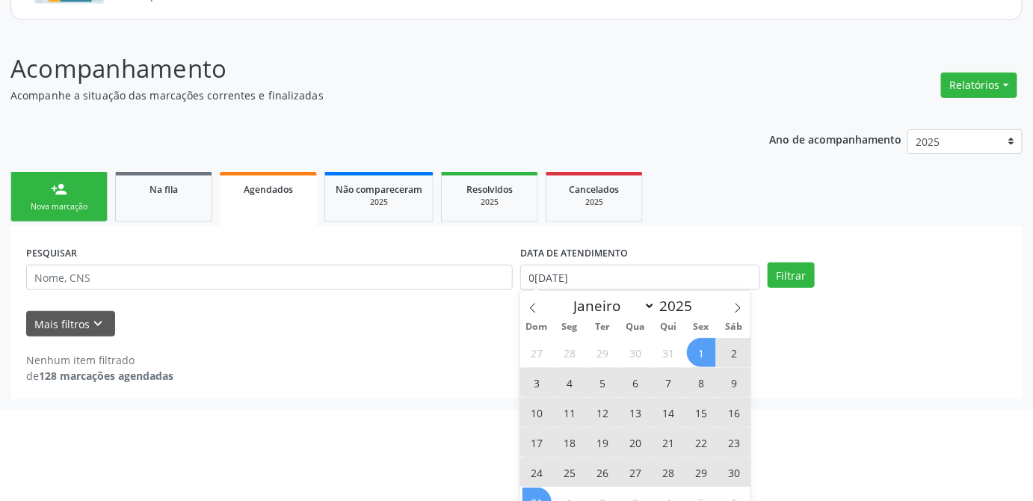
click at [536, 496] on span "31" at bounding box center [537, 501] width 29 height 29
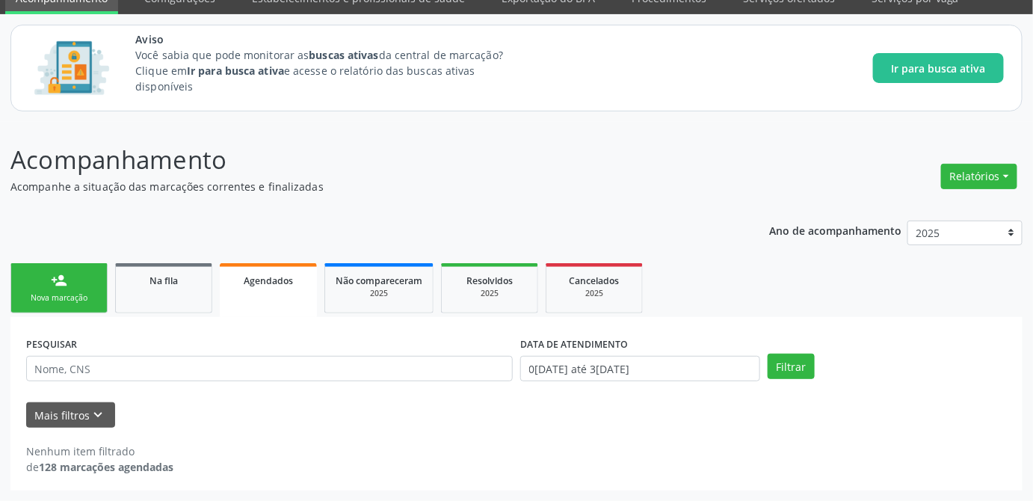
scroll to position [66, 0]
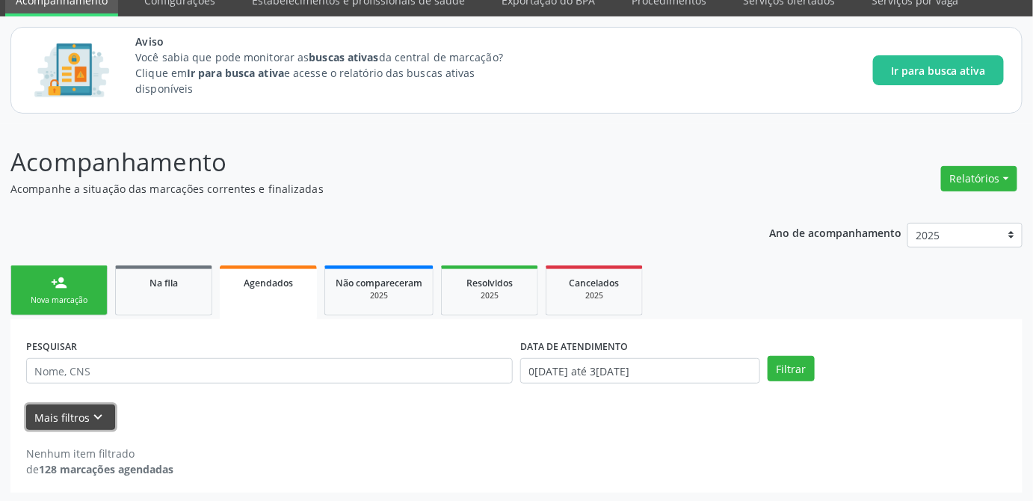
click at [84, 412] on button "Mais filtros keyboard_arrow_down" at bounding box center [70, 417] width 89 height 26
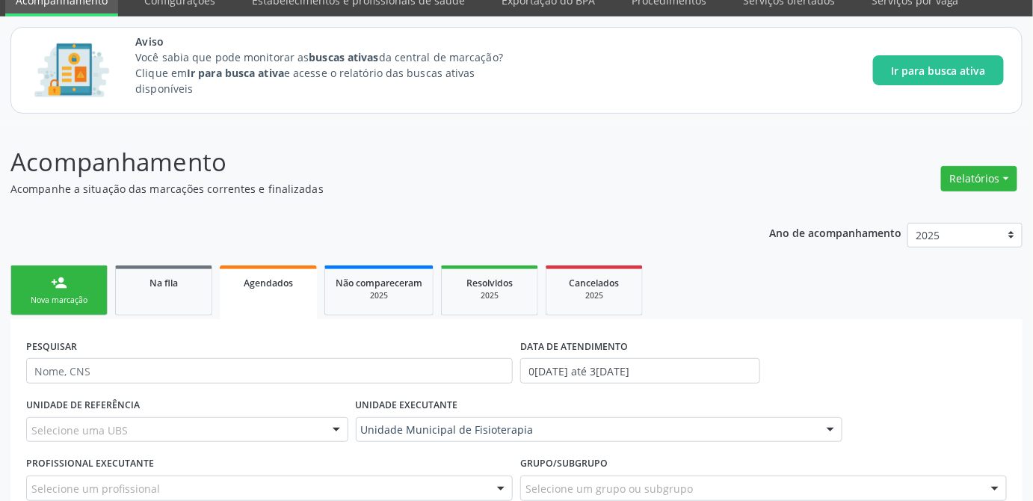
scroll to position [231, 0]
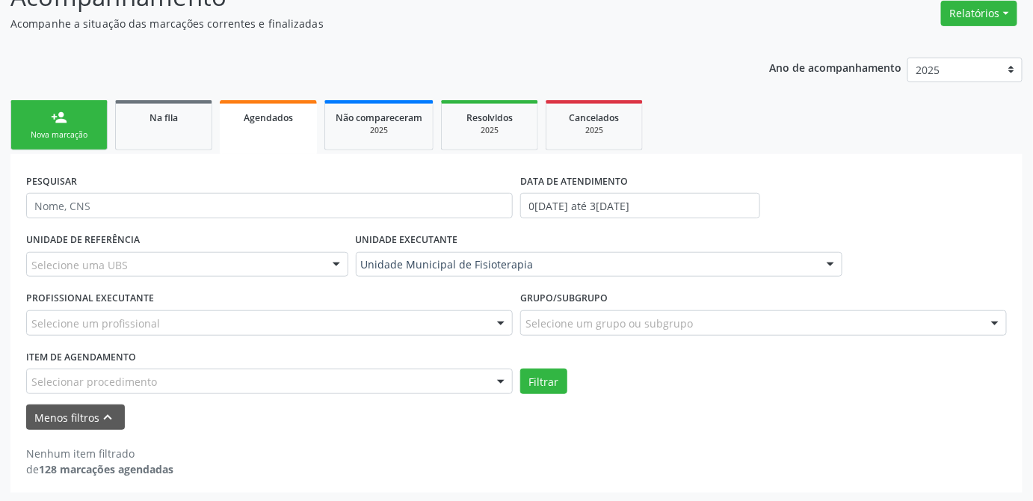
click at [767, 434] on div "Nenhum item filtrado de 128 marcações agendadas" at bounding box center [516, 453] width 981 height 47
click at [502, 439] on div "Nenhum item filtrado de 128 marcações agendadas" at bounding box center [516, 453] width 981 height 47
click at [670, 387] on div "Filtrar" at bounding box center [764, 381] width 494 height 25
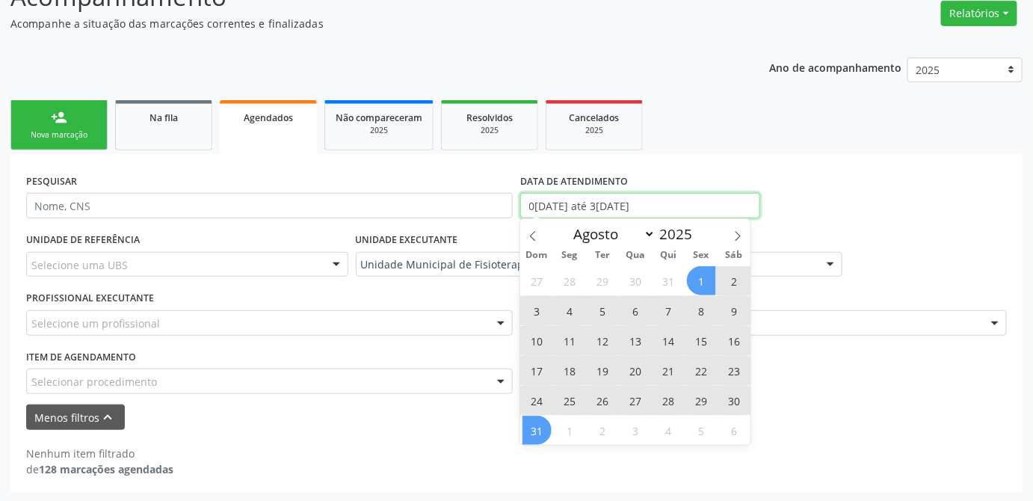
click at [673, 208] on input "0[DATE] até 3[DATE]" at bounding box center [640, 205] width 240 height 25
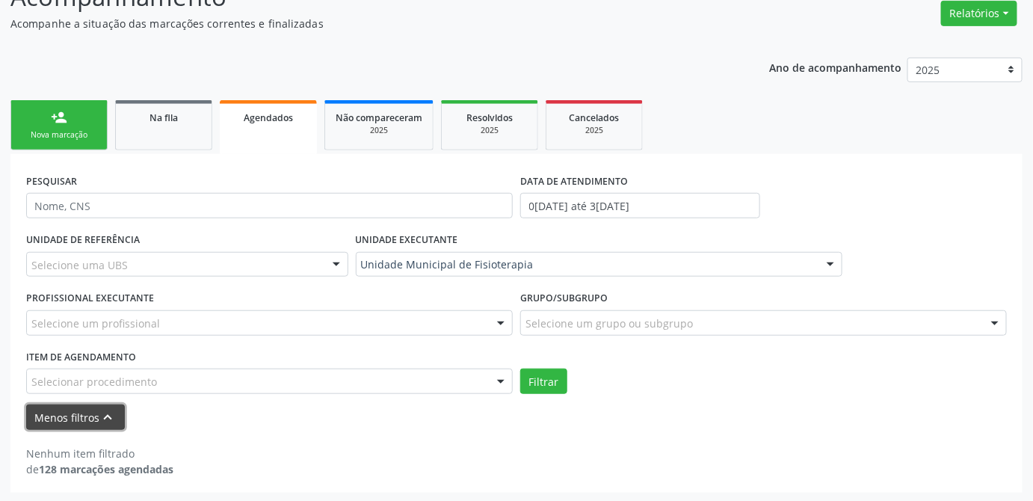
click at [66, 415] on button "Menos filtros keyboard_arrow_up" at bounding box center [75, 417] width 99 height 26
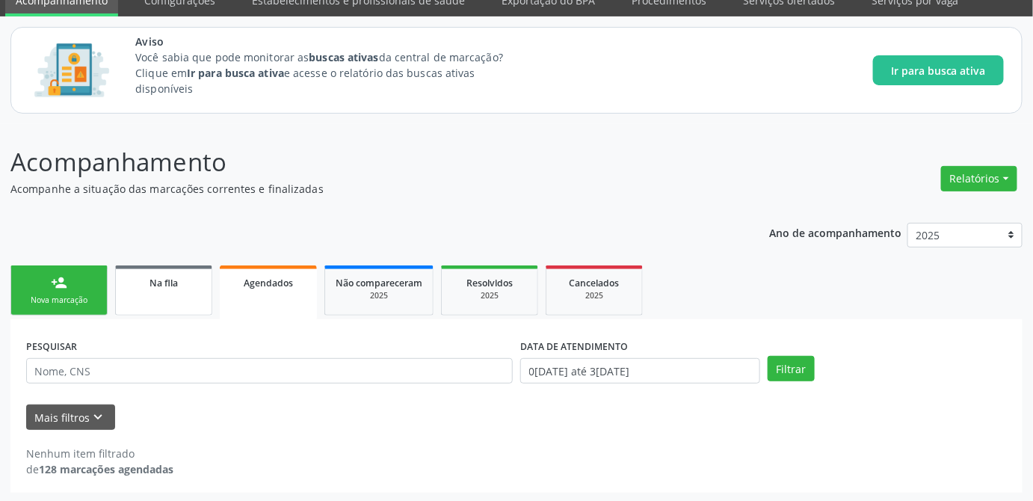
click at [185, 277] on div "Na fila" at bounding box center [163, 282] width 75 height 16
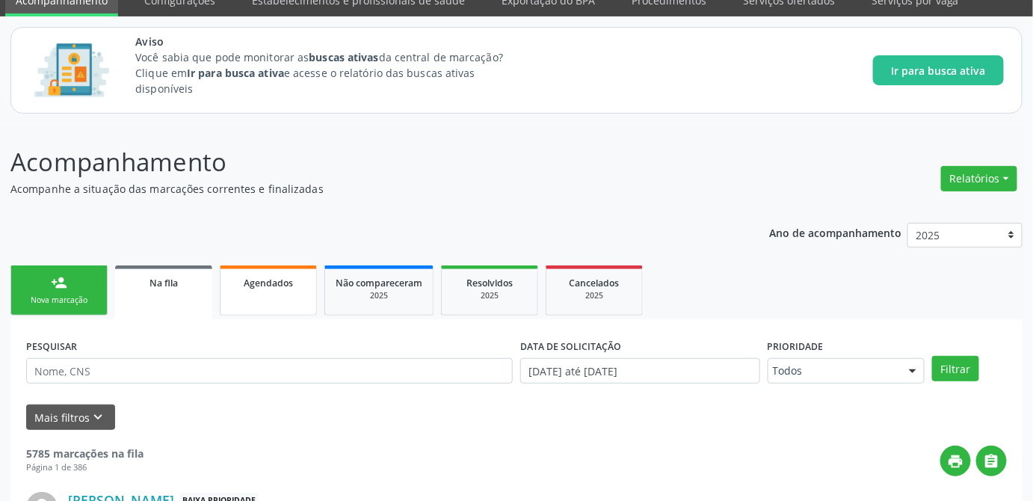
click at [283, 301] on link "Agendados" at bounding box center [268, 290] width 97 height 50
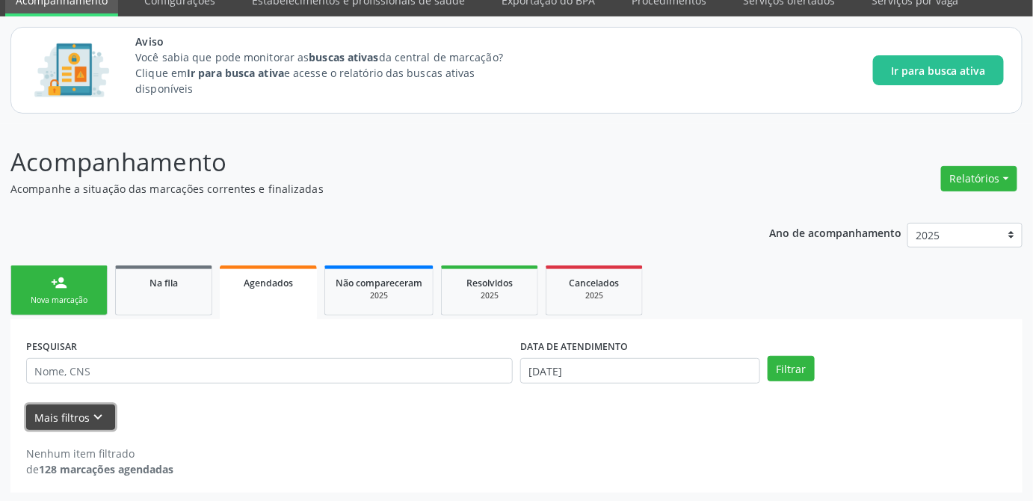
click at [44, 427] on button "Mais filtros keyboard_arrow_down" at bounding box center [70, 417] width 89 height 26
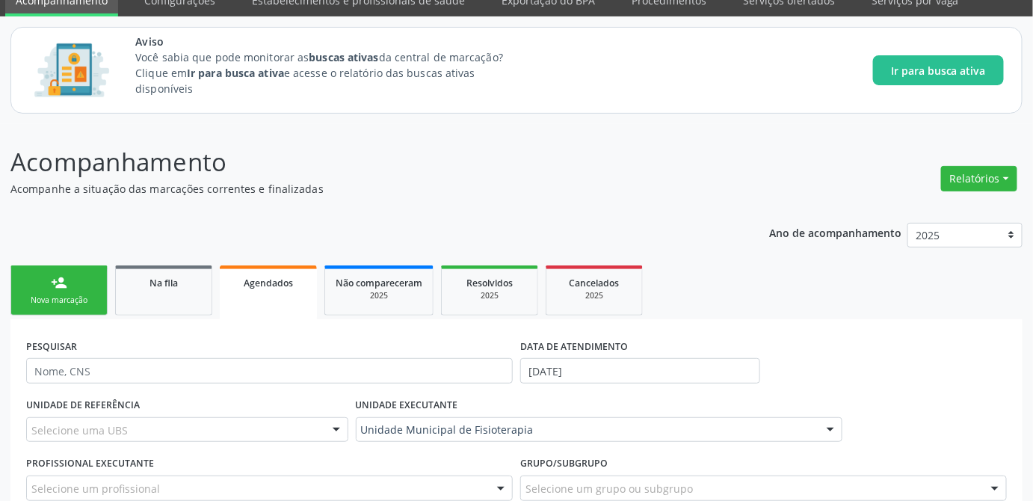
click at [514, 401] on div "UNIDADE EXECUTANTE Unidade Municipal de Fisioterapia Todos as unidades Aeronave…" at bounding box center [599, 423] width 494 height 58
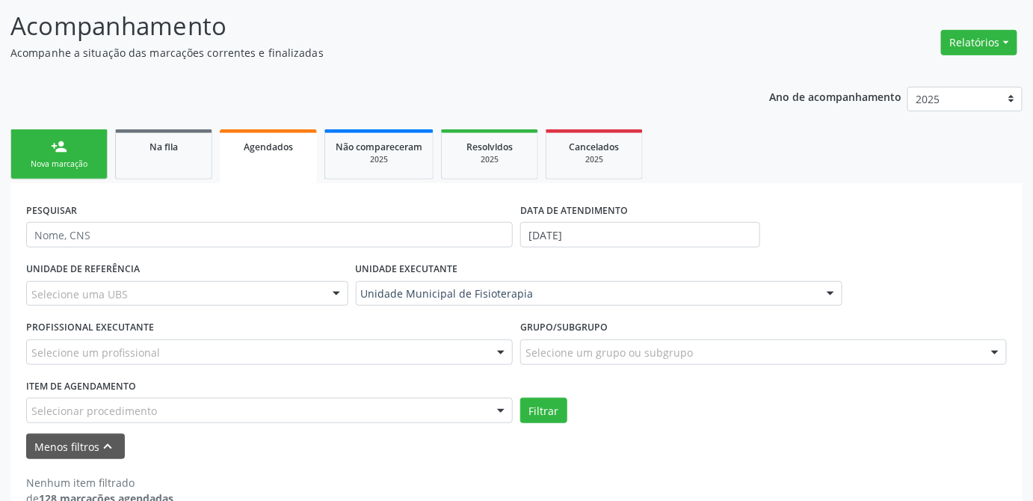
scroll to position [229, 0]
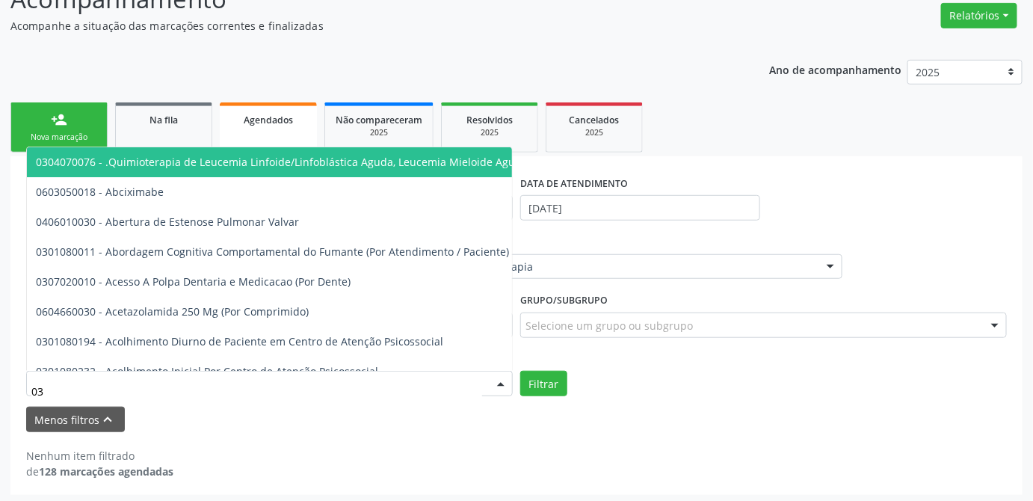
type input "0"
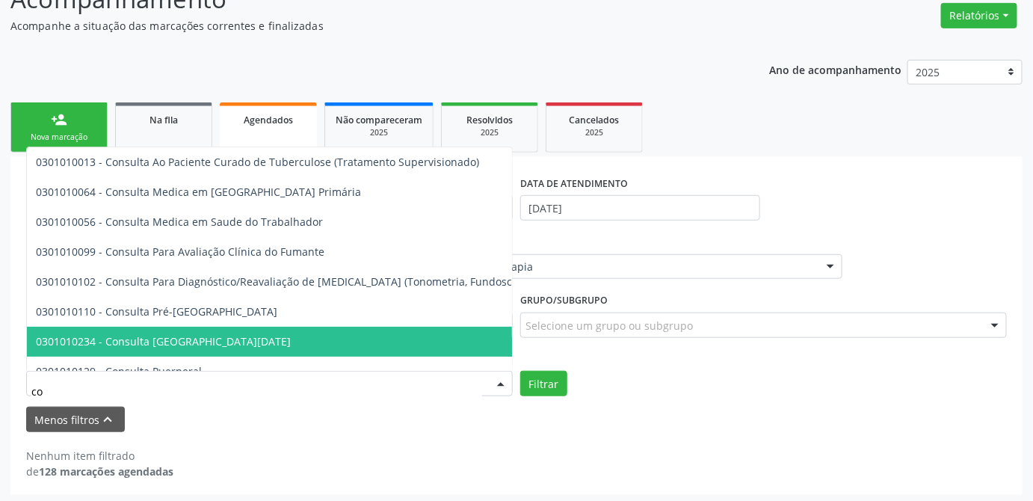
type input "c"
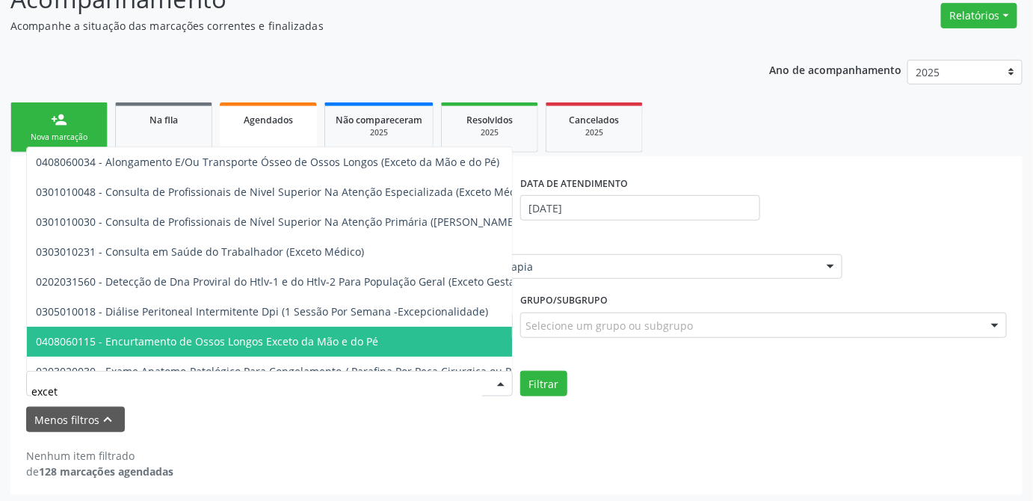
type input "exceto"
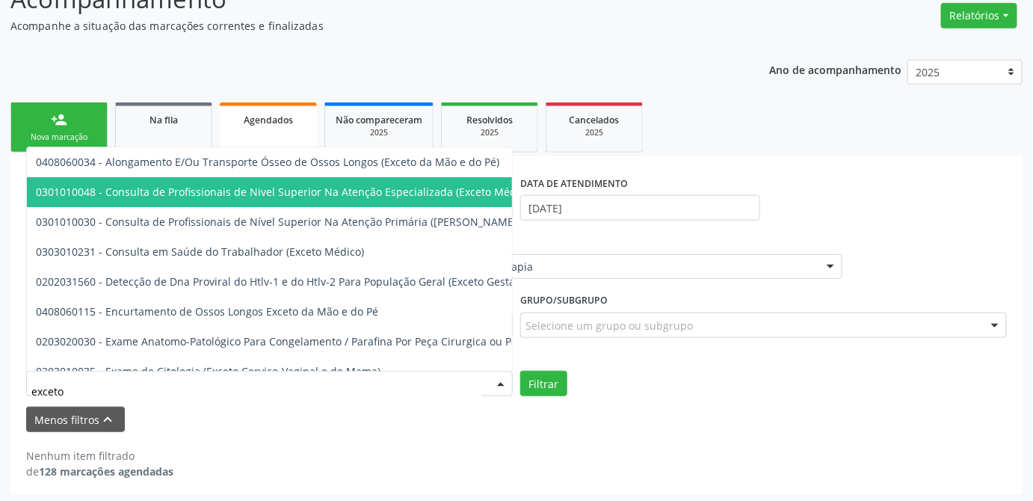
click at [367, 196] on span "0301010048 - Consulta de Profissionais de Nivel Superior Na Atenção Especializa…" at bounding box center [285, 192] width 498 height 14
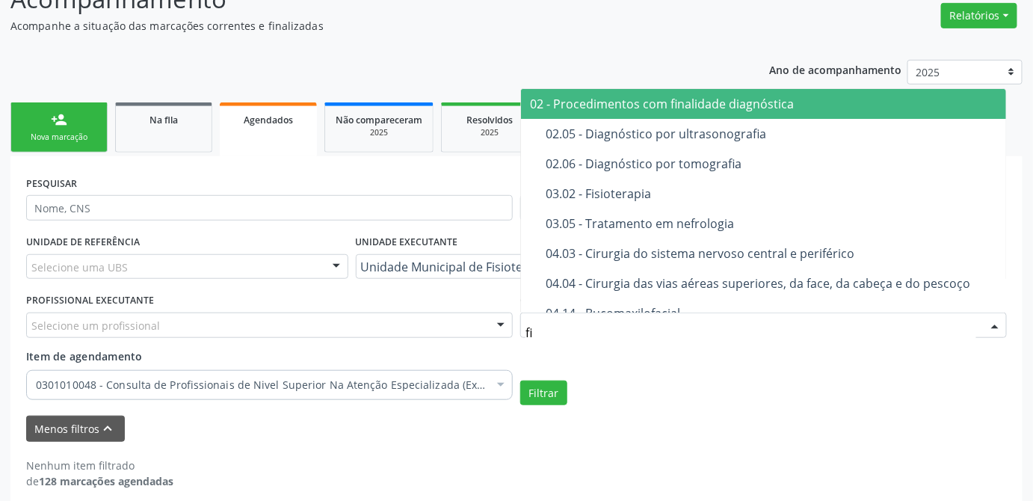
type input "f"
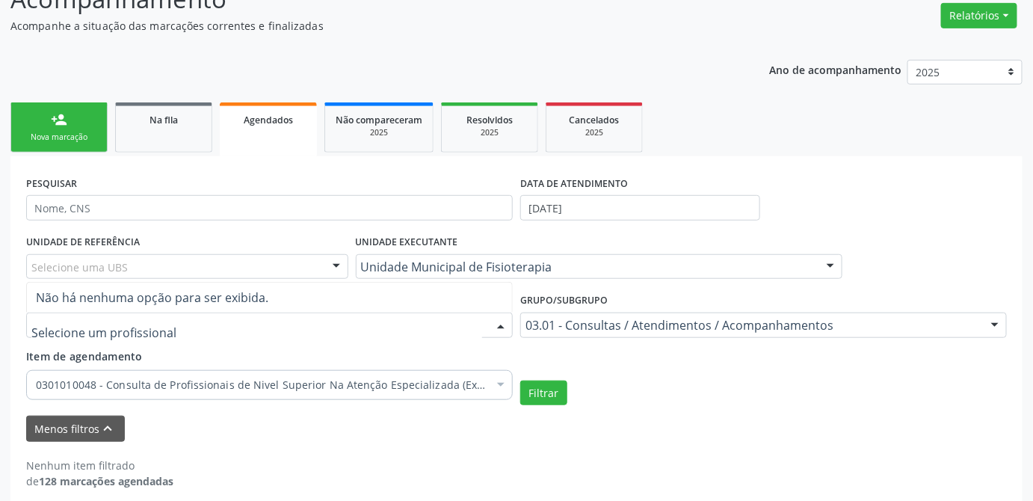
click at [443, 331] on div at bounding box center [269, 324] width 487 height 25
click at [537, 392] on button "Filtrar" at bounding box center [543, 392] width 47 height 25
click at [420, 416] on div "Menos filtros keyboard_arrow_up" at bounding box center [516, 429] width 988 height 26
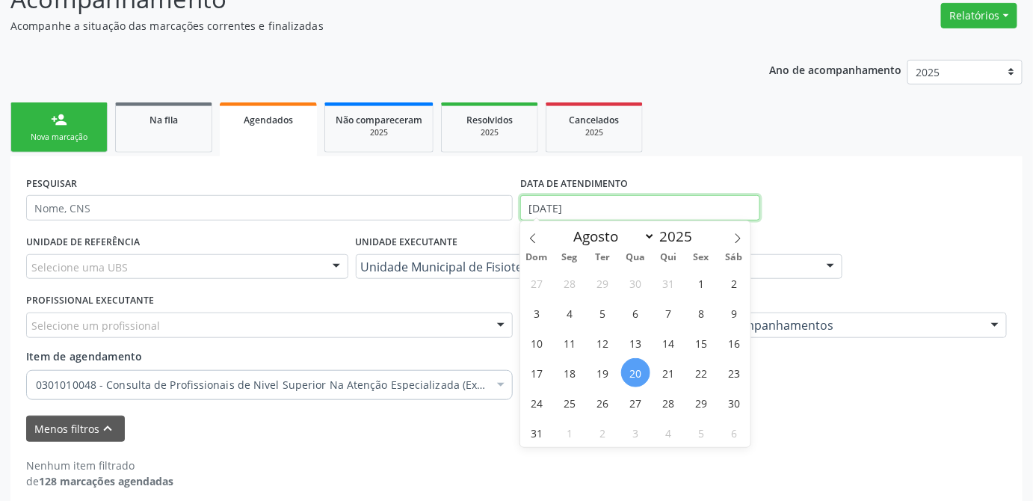
click at [663, 203] on input "[DATE]" at bounding box center [640, 207] width 240 height 25
click at [703, 281] on span "1" at bounding box center [701, 282] width 29 height 29
type input "0[DATE]"
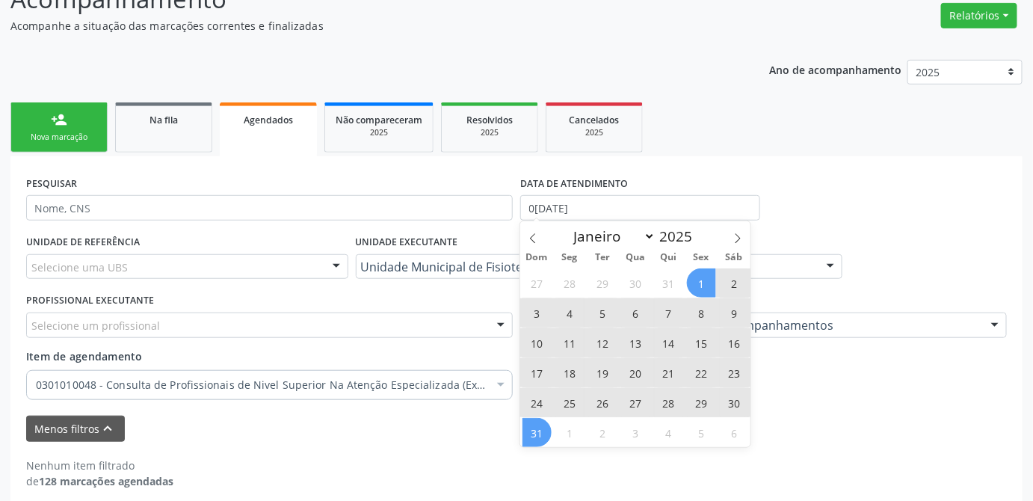
click at [539, 424] on span "31" at bounding box center [537, 432] width 29 height 29
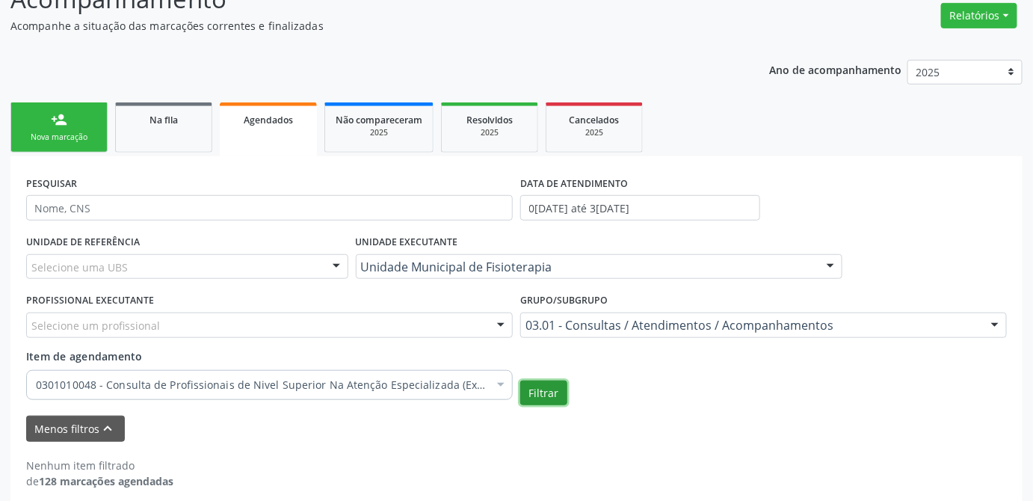
click at [550, 395] on button "Filtrar" at bounding box center [543, 392] width 47 height 25
click at [173, 126] on link "Na fila" at bounding box center [163, 127] width 97 height 50
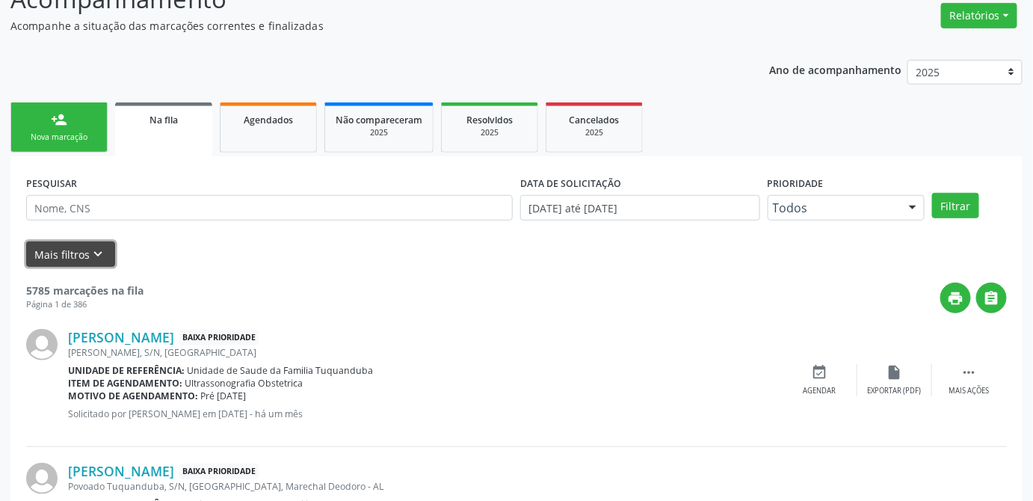
click at [102, 246] on icon "keyboard_arrow_down" at bounding box center [98, 254] width 16 height 16
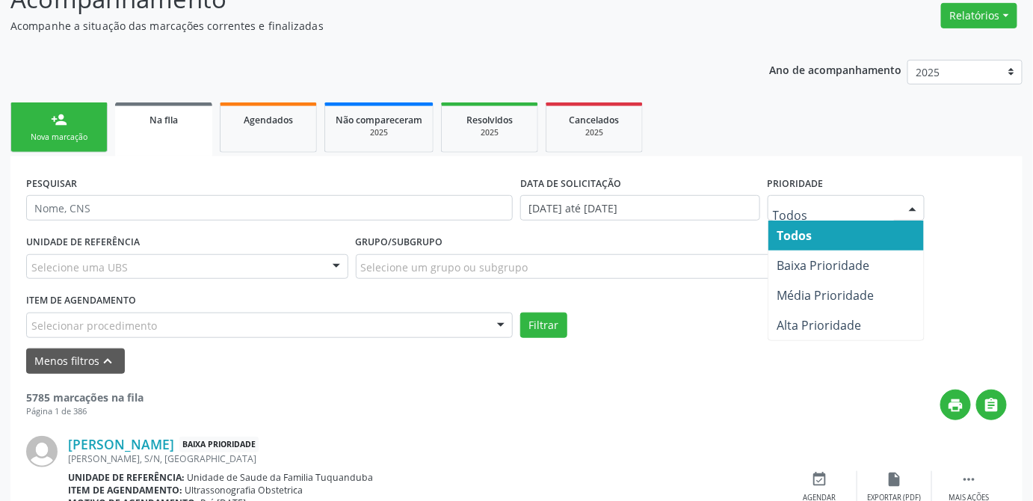
click at [850, 203] on input "text" at bounding box center [833, 215] width 121 height 30
click at [629, 244] on div "Grupo/Subgrupo Selecione um grupo ou subgrupo Todos os grupos e subgrupos 01 - …" at bounding box center [599, 255] width 487 height 48
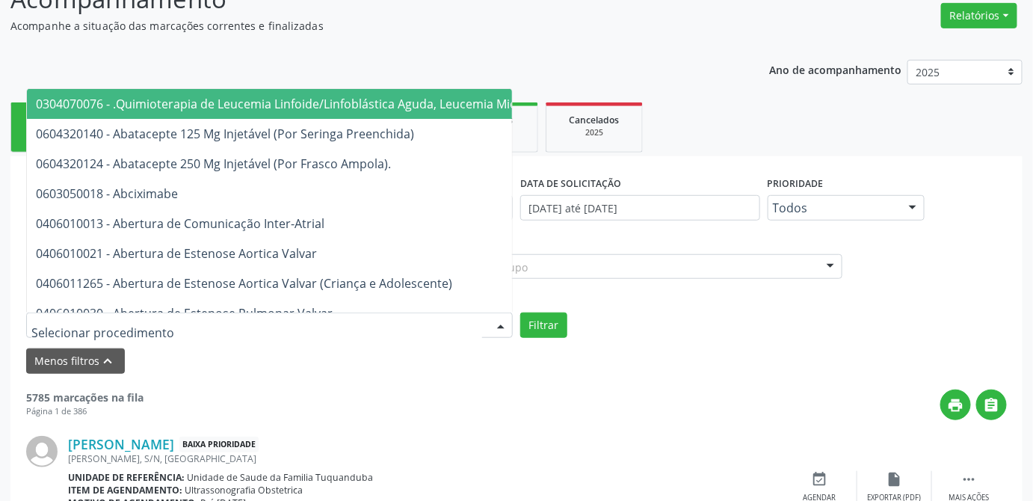
click at [302, 325] on div at bounding box center [269, 324] width 487 height 25
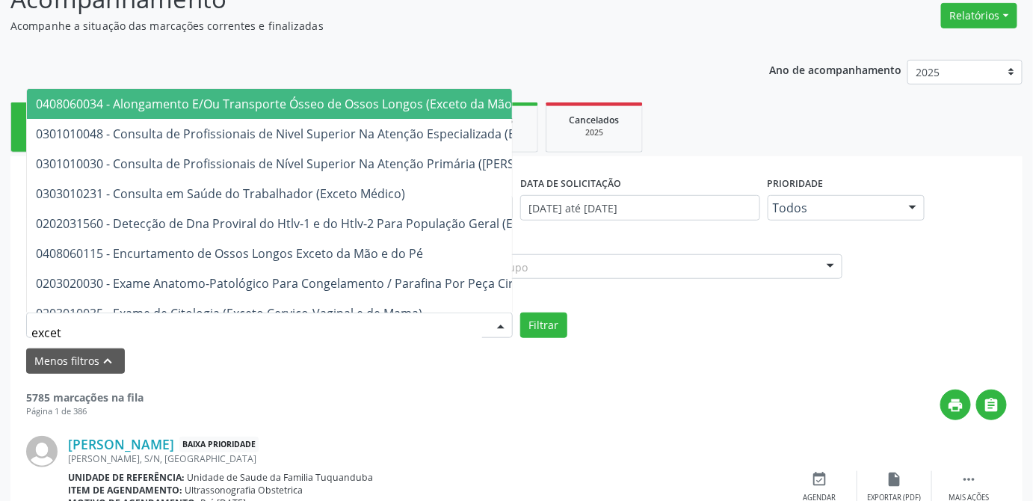
type input "exceto"
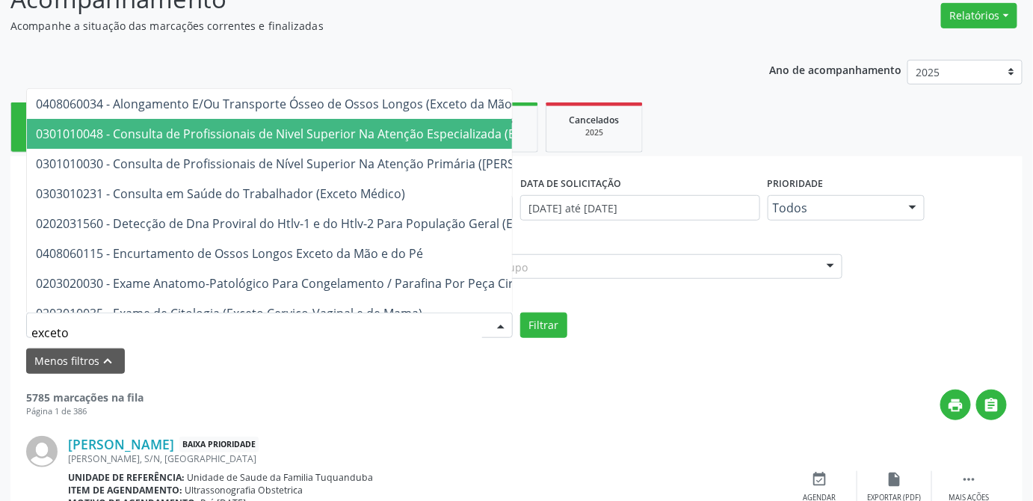
click at [413, 134] on span "0301010048 - Consulta de Profissionais de Nivel Superior Na Atenção Especializa…" at bounding box center [315, 134] width 558 height 16
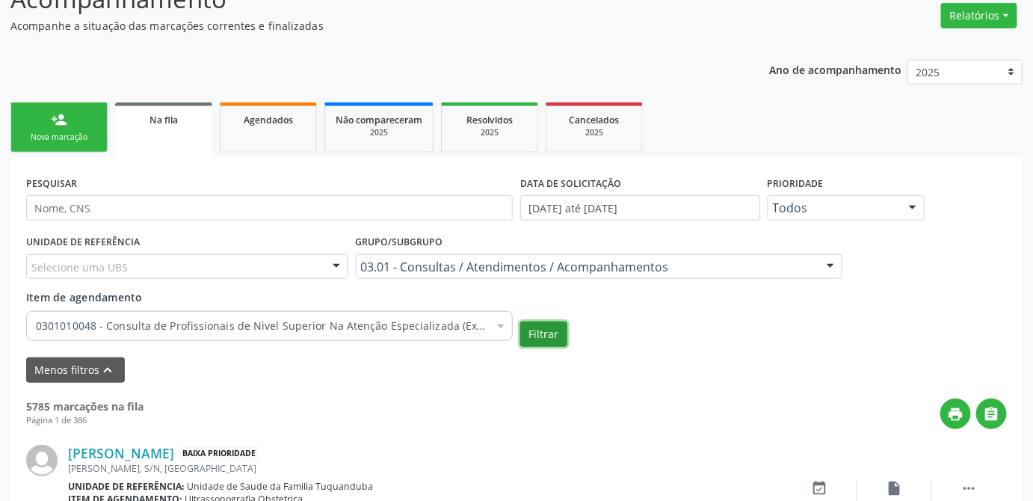
click at [559, 327] on button "Filtrar" at bounding box center [543, 333] width 47 height 25
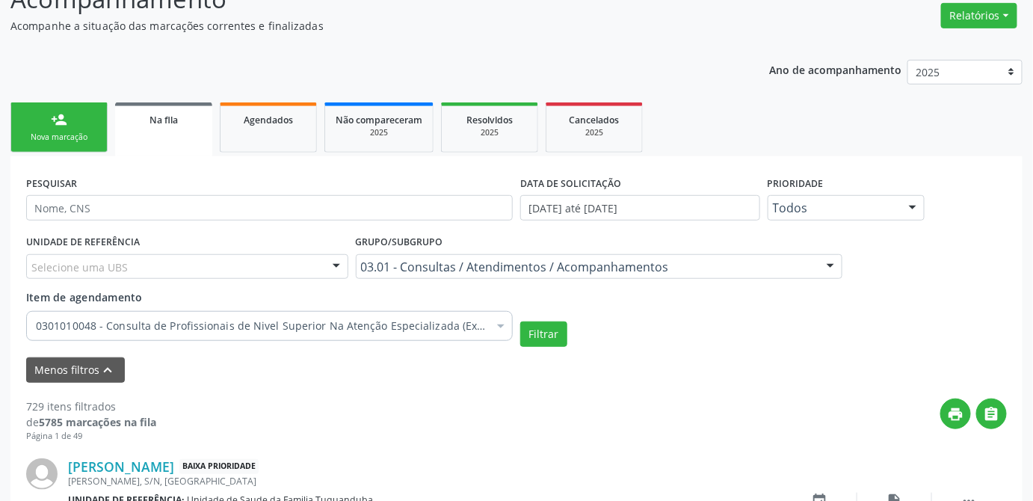
click at [271, 378] on div "Menos filtros keyboard_arrow_up" at bounding box center [516, 370] width 988 height 26
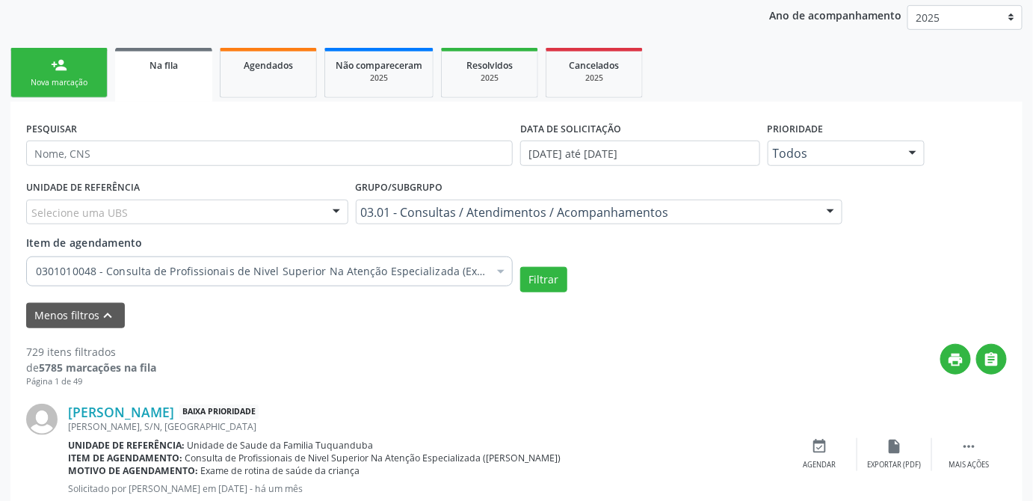
scroll to position [256, 0]
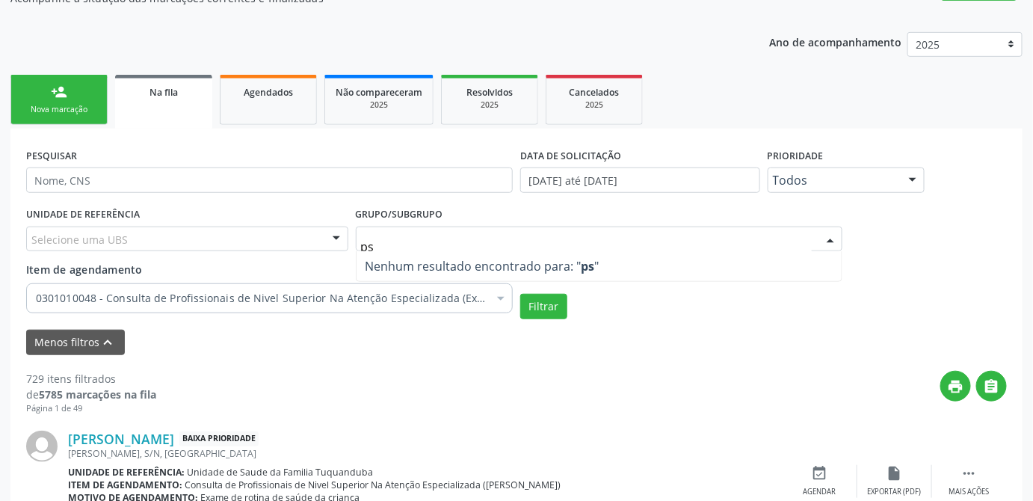
type input "p"
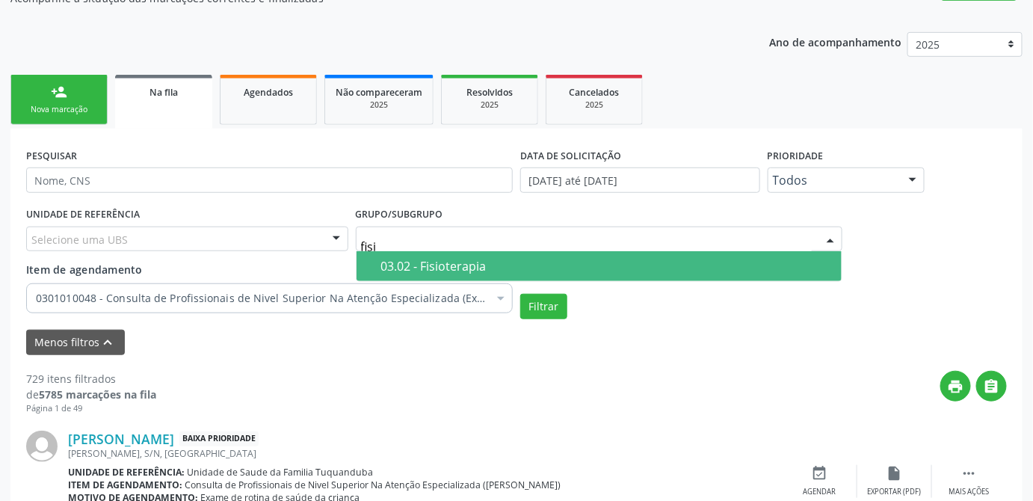
type input "fisio"
click at [694, 268] on div "03.02 - Fisioterapia" at bounding box center [607, 266] width 452 height 12
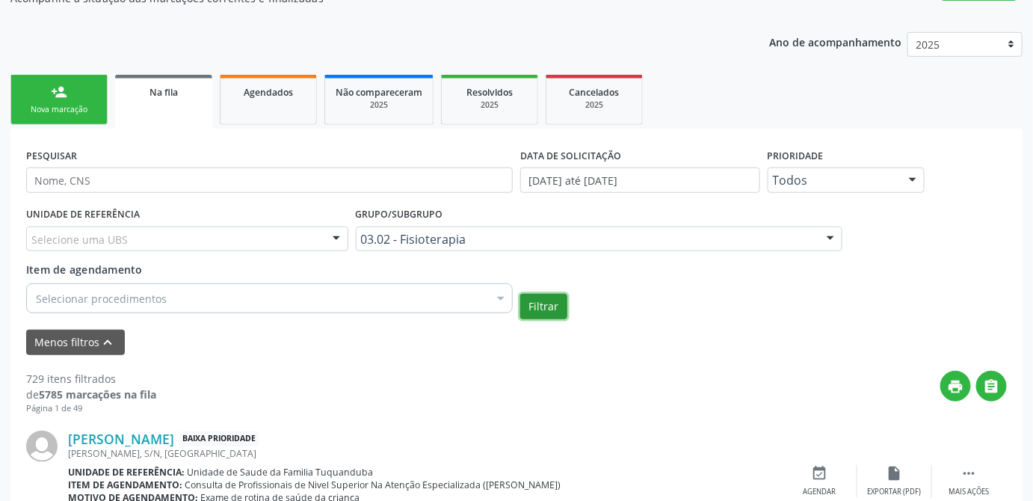
click at [527, 303] on button "Filtrar" at bounding box center [543, 306] width 47 height 25
click at [394, 351] on div "Menos filtros keyboard_arrow_up" at bounding box center [516, 343] width 988 height 26
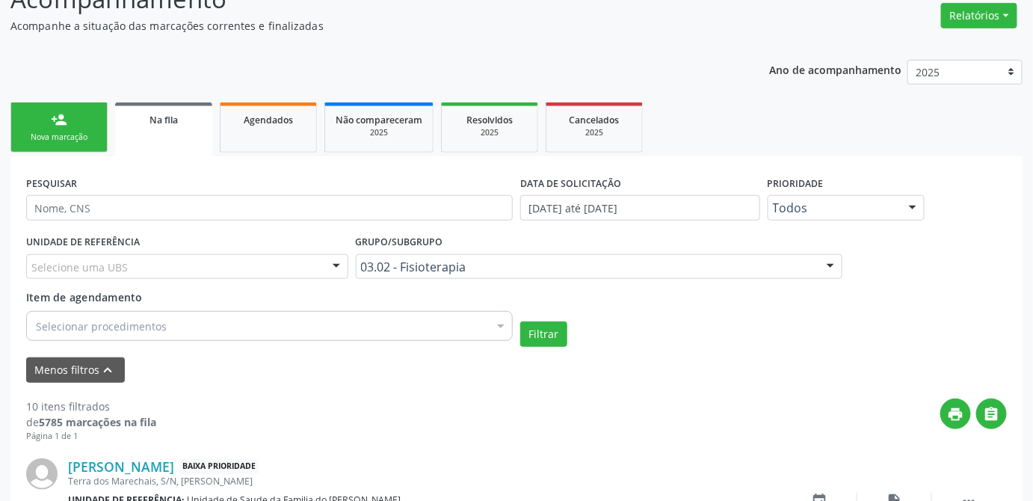
scroll to position [161, 0]
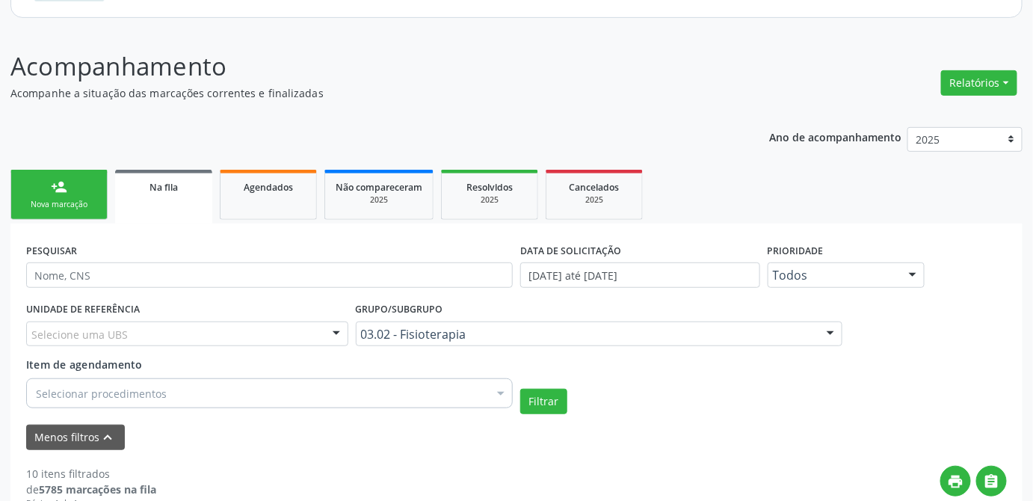
click at [179, 185] on div "Na fila" at bounding box center [164, 187] width 76 height 16
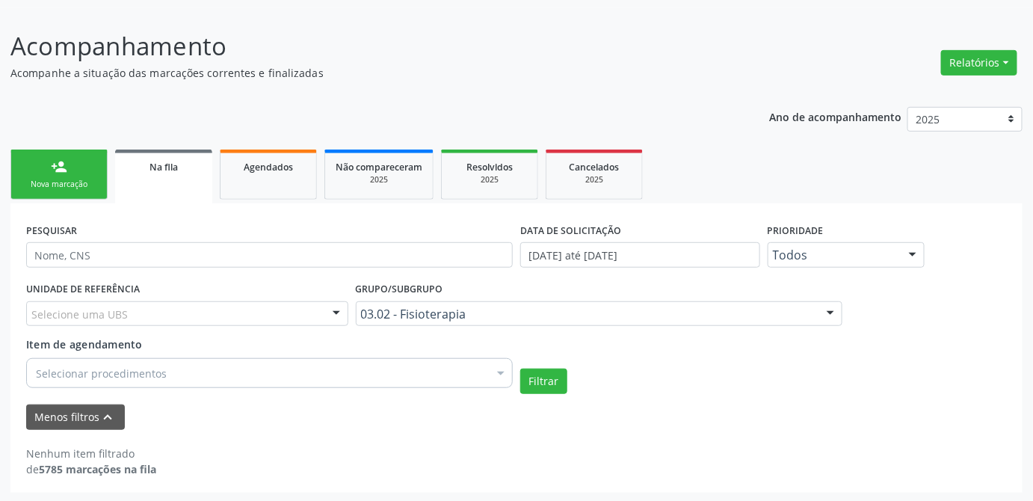
click at [822, 375] on div "Filtrar" at bounding box center [764, 381] width 494 height 25
click at [535, 375] on button "Filtrar" at bounding box center [543, 381] width 47 height 25
click at [161, 177] on link "Na fila" at bounding box center [163, 177] width 97 height 54
click at [284, 370] on div "Selecionar procedimentos" at bounding box center [269, 373] width 487 height 30
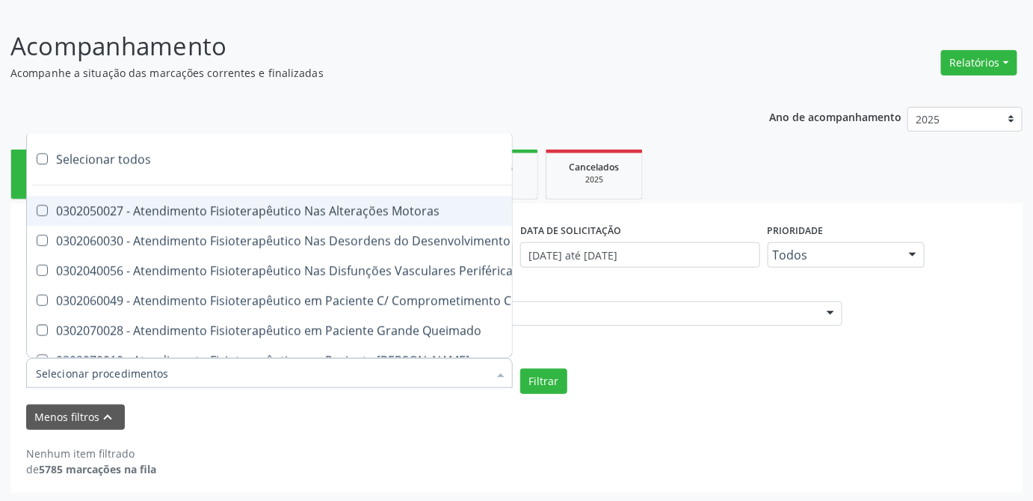
click at [48, 154] on div "Selecionar todos" at bounding box center [467, 159] width 880 height 30
checkbox input "true"
checkbox Motoras "true"
checkbox Motor "true"
checkbox Periféricas "true"
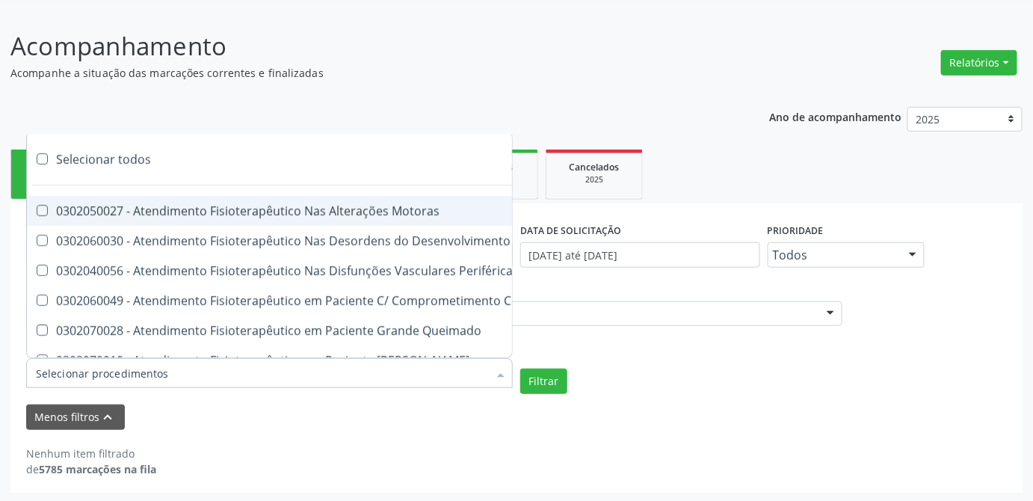
checkbox Cognitivo "true"
checkbox Queimado "true"
checkbox Neonato "true"
checkbox Clínico "true"
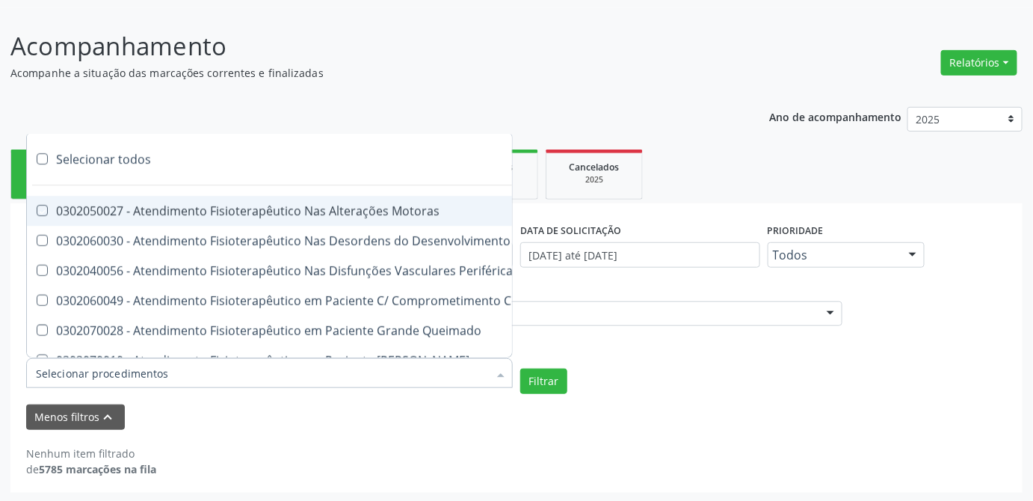
checkbox Cardiovascular "true"
checkbox Periféricas "true"
checkbox Queimados\) "true"
checkbox Aguda "true"
checkbox Cardiovascular "true"
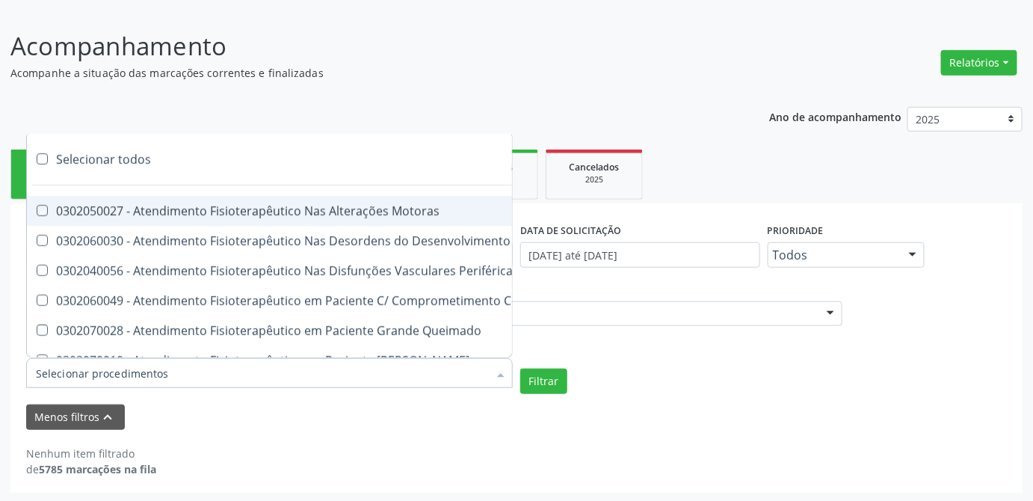
checkbox Sistêmicas "true"
checkbox Oncológica "true"
checkbox Uroginecológicas "true"
checkbox Neurocirurgia "true"
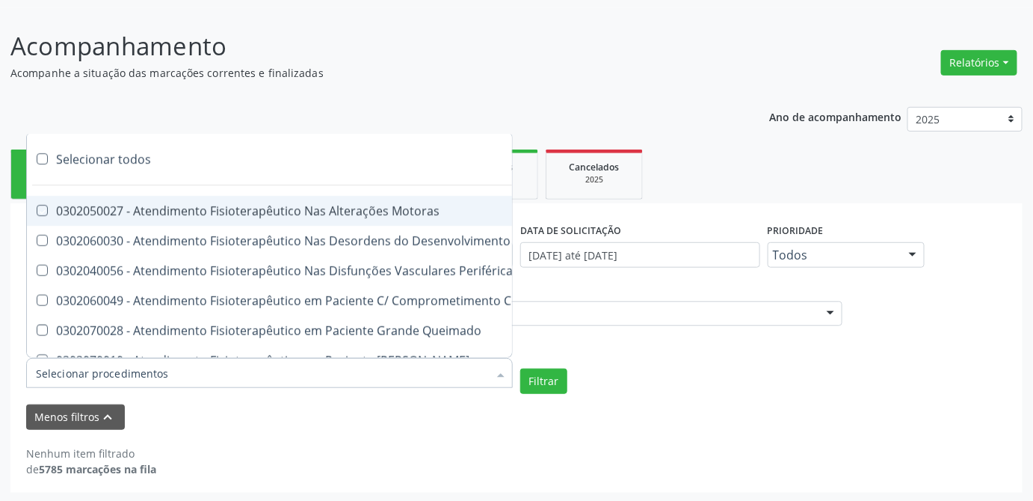
checkbox Uroginecológicas "true"
checkbox Sistêmico "true"
checkbox Sistêmicas "true"
checkbox Sistemicas "true"
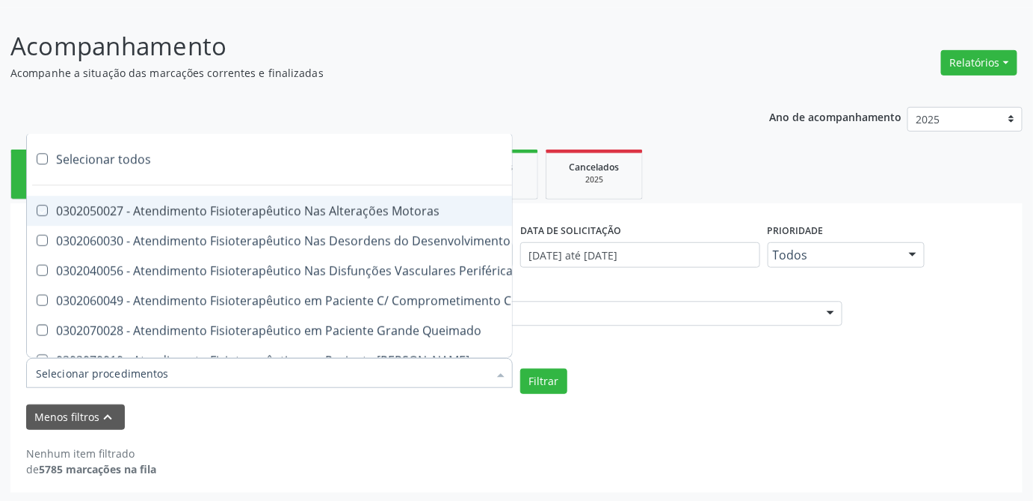
checkbox Esqueléticas "true"
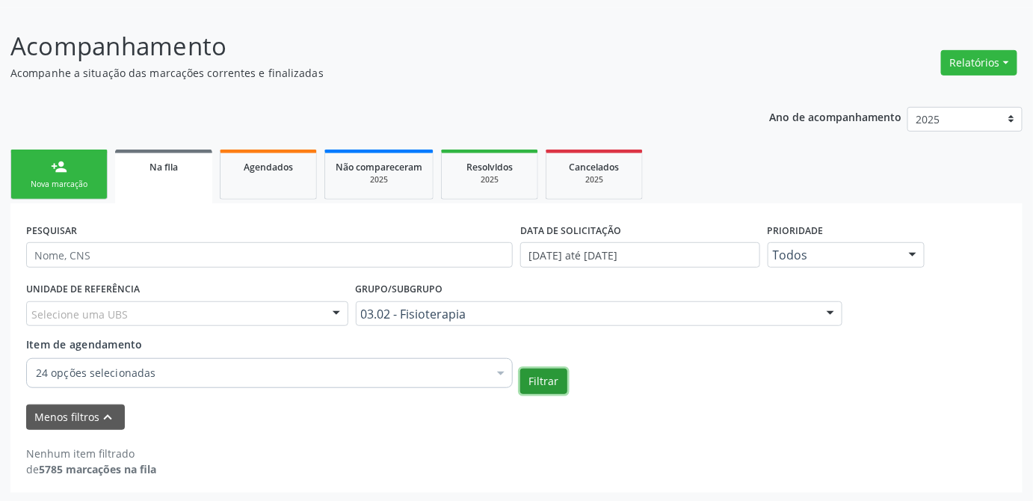
click at [560, 369] on button "Filtrar" at bounding box center [543, 381] width 47 height 25
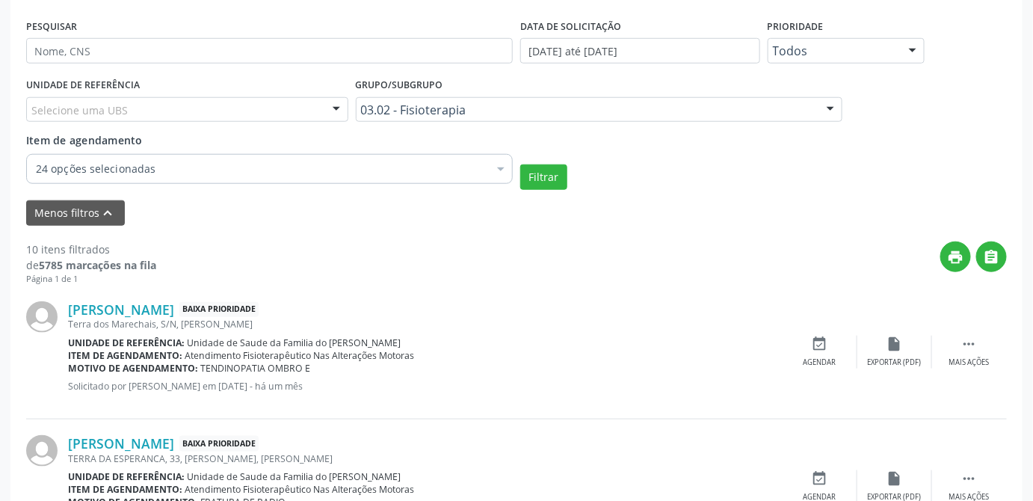
scroll to position [454, 0]
